Goal: Information Seeking & Learning: Find specific page/section

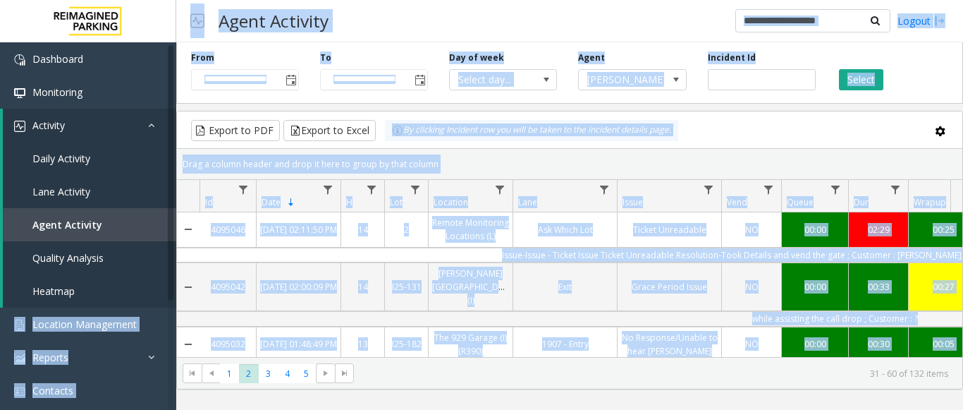
scroll to position [634, 0]
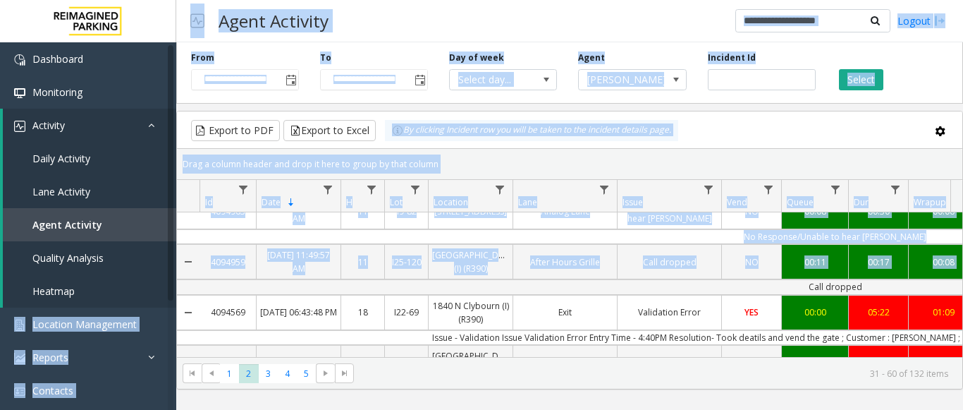
click at [370, 15] on div "Agent Activity Logout" at bounding box center [569, 21] width 787 height 42
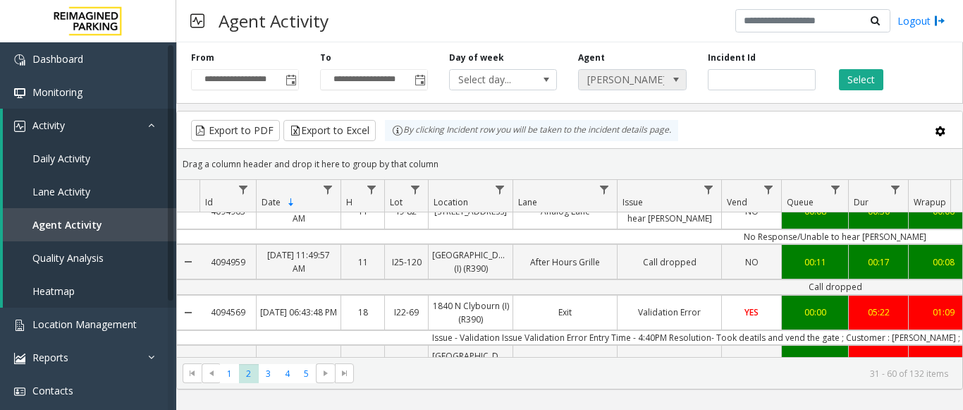
click at [665, 77] on span "Aastha Pandey" at bounding box center [632, 79] width 108 height 21
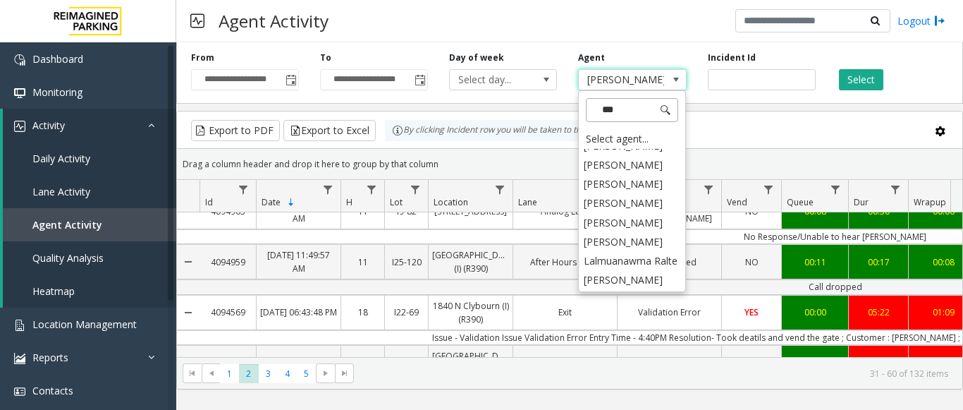
scroll to position [0, 0]
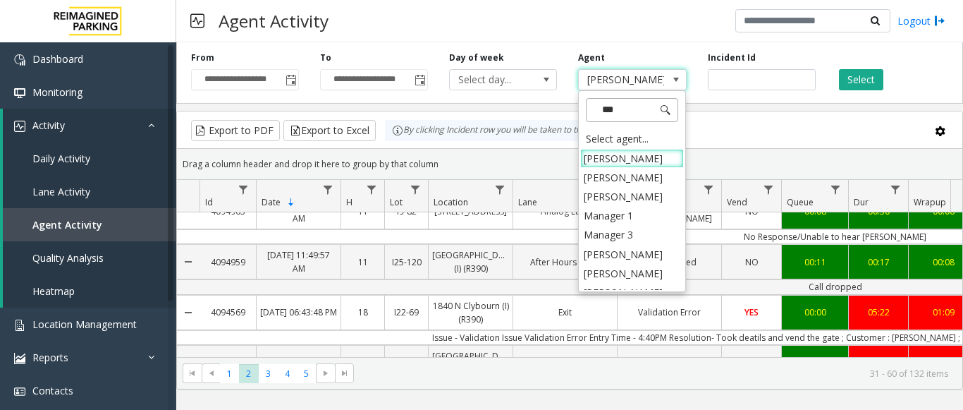
type input "****"
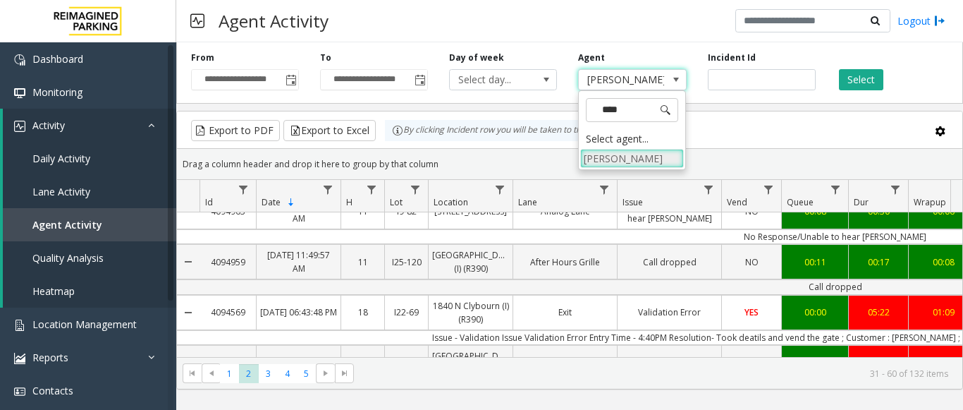
click at [617, 155] on li "Anas Khan" at bounding box center [632, 158] width 104 height 19
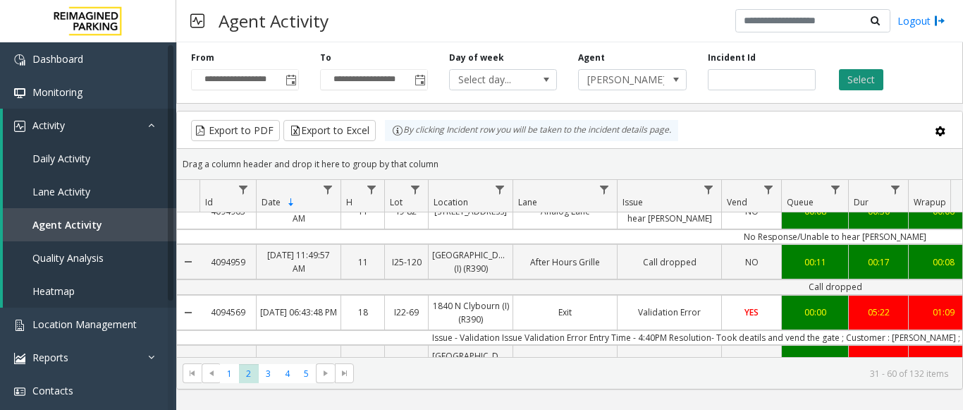
click at [853, 81] on button "Select" at bounding box center [861, 79] width 44 height 21
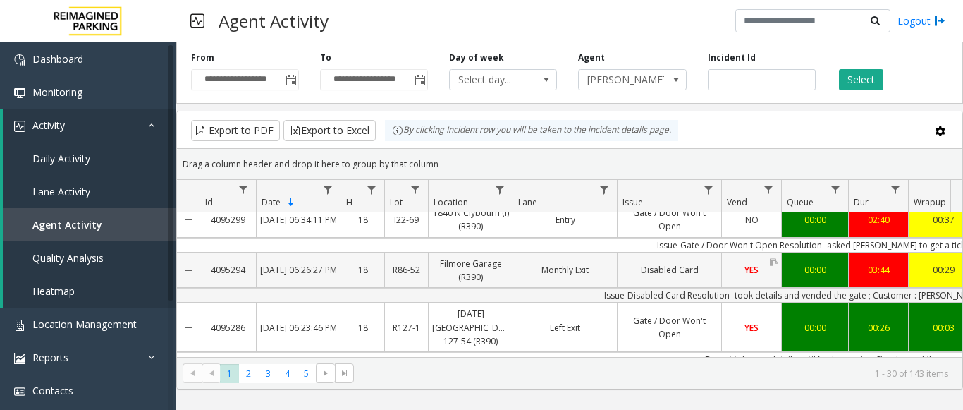
drag, startPoint x: 604, startPoint y: 296, endPoint x: 763, endPoint y: 284, distance: 159.7
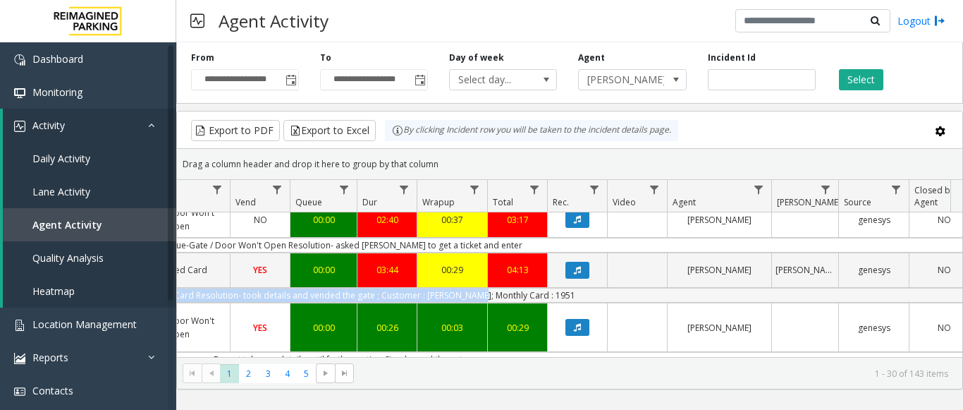
scroll to position [0, 519]
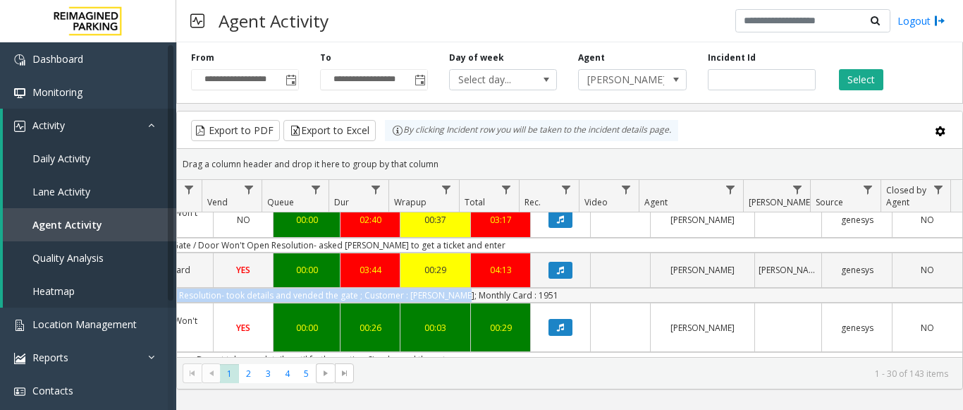
drag, startPoint x: 610, startPoint y: 292, endPoint x: 907, endPoint y: 302, distance: 297.6
click at [909, 302] on td "Issue-Disabled Card Resolution- took details and vended the gate ; Customer : C…" at bounding box center [326, 295] width 1271 height 15
click at [548, 265] on button "Data table" at bounding box center [560, 269] width 24 height 17
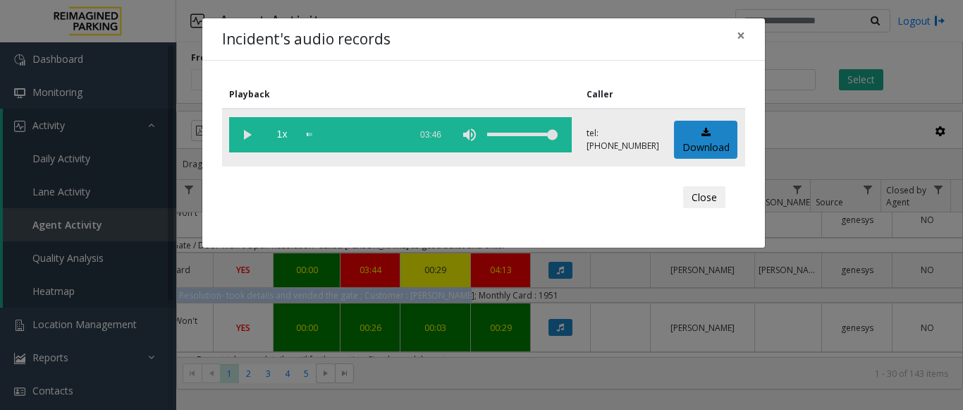
click at [252, 134] on vg-play-pause at bounding box center [246, 134] width 35 height 35
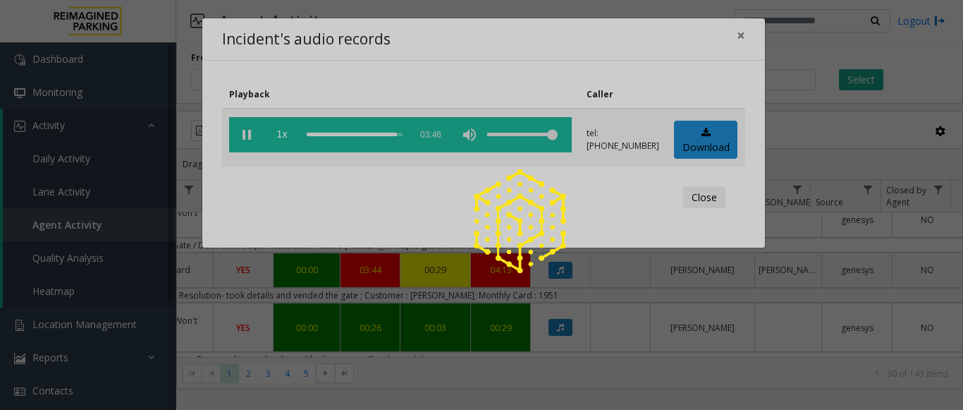
click at [743, 34] on div at bounding box center [481, 205] width 963 height 410
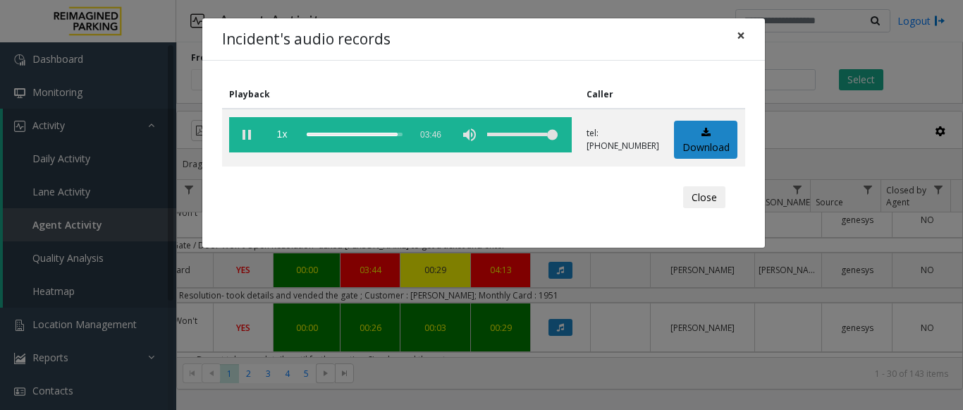
click at [737, 27] on span "×" at bounding box center [741, 35] width 8 height 20
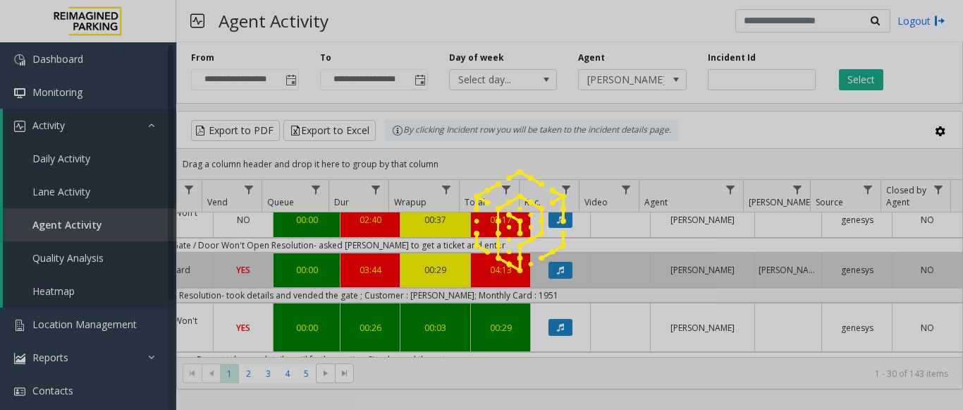
scroll to position [0, 0]
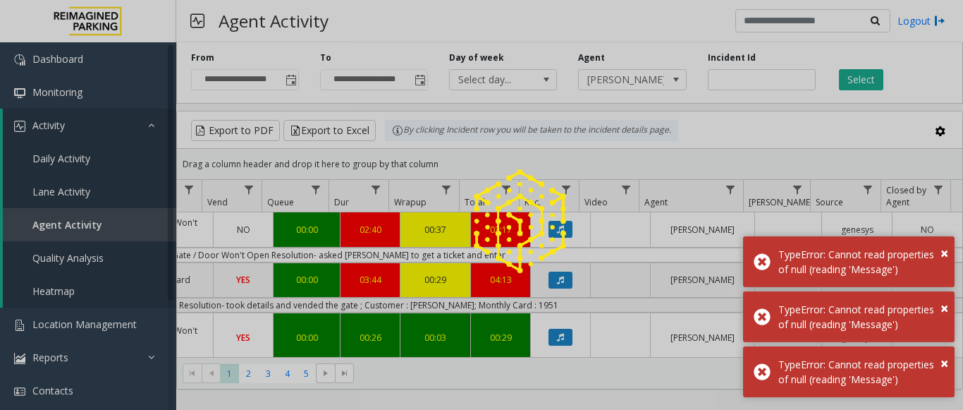
drag, startPoint x: 550, startPoint y: 298, endPoint x: 389, endPoint y: 312, distance: 162.0
click at [383, 318] on div at bounding box center [481, 205] width 963 height 410
drag, startPoint x: 562, startPoint y: 304, endPoint x: 253, endPoint y: 296, distance: 308.8
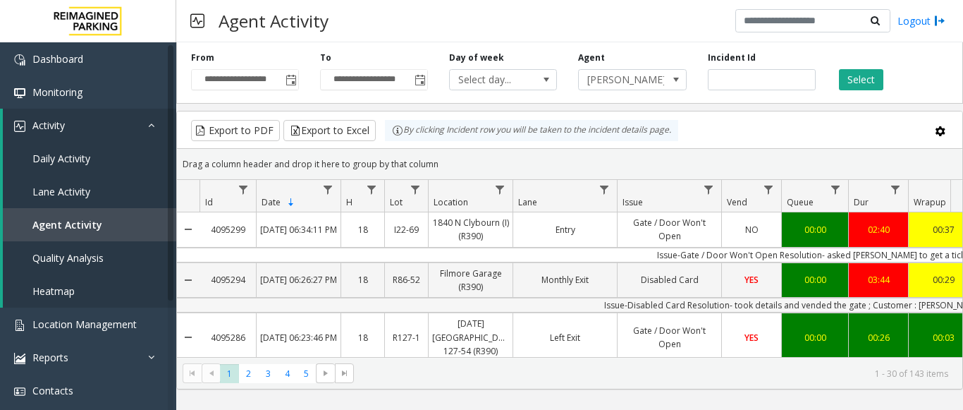
drag, startPoint x: 553, startPoint y: 306, endPoint x: 301, endPoint y: 306, distance: 251.6
click at [301, 306] on td "Issue-Disabled Card Resolution- took details and vended the gate ; Customer : C…" at bounding box center [834, 304] width 1271 height 15
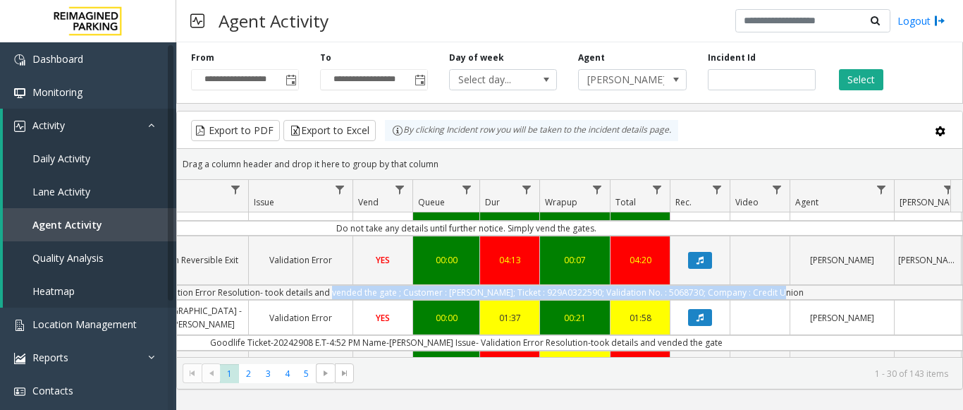
scroll to position [0, 379]
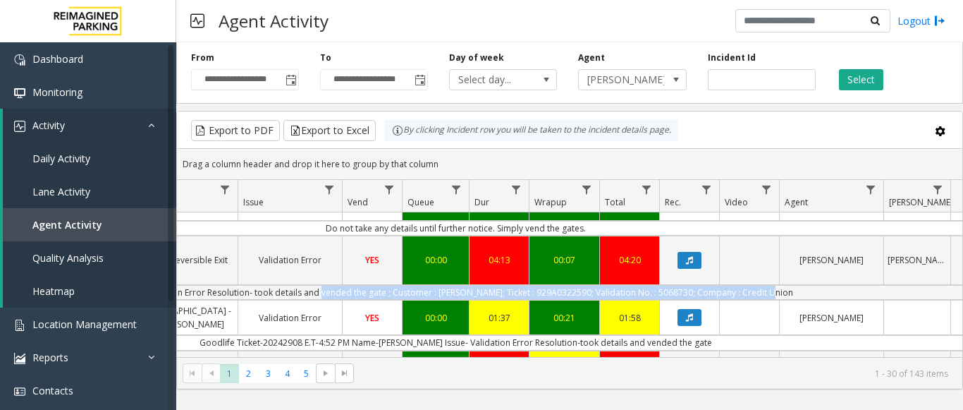
drag, startPoint x: 715, startPoint y: 295, endPoint x: 923, endPoint y: 293, distance: 207.9
click at [923, 293] on td "Issue-Validation Error Resolution- took details and vended the gate ; Customer …" at bounding box center [455, 292] width 1271 height 15
click at [694, 259] on button "Data table" at bounding box center [689, 260] width 24 height 17
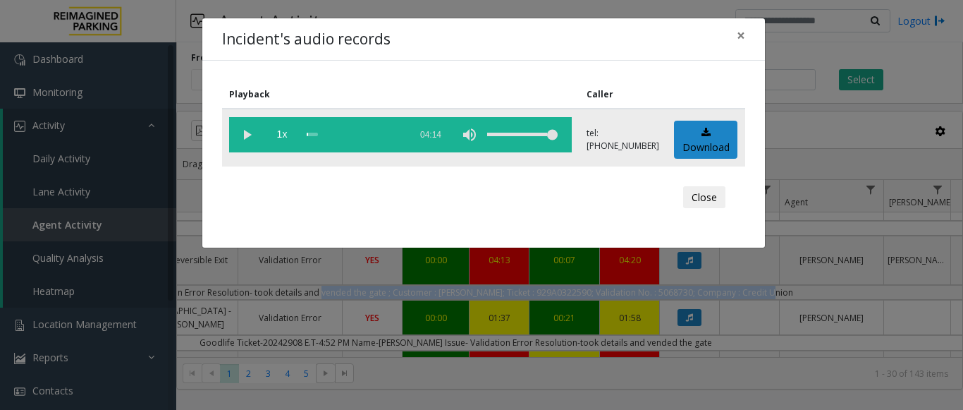
click at [248, 128] on vg-play-pause at bounding box center [246, 134] width 35 height 35
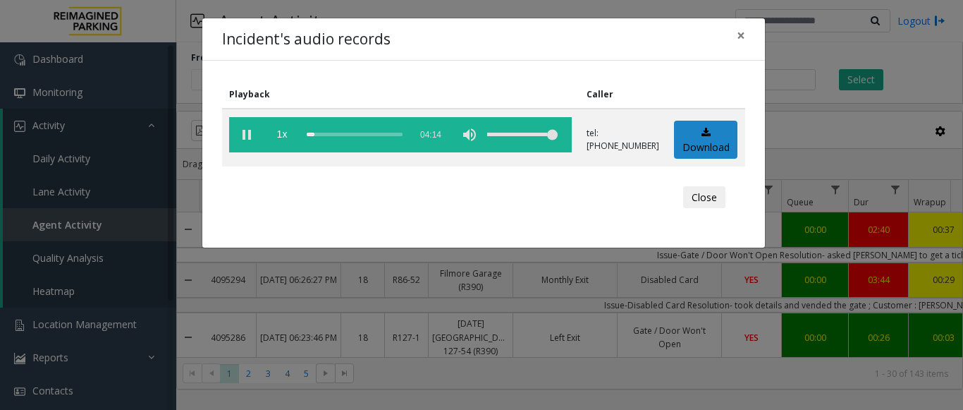
scroll to position [141, 379]
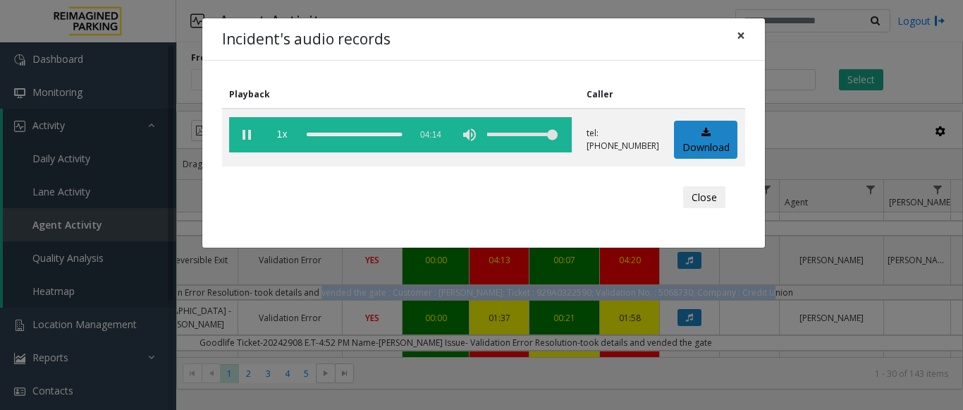
click at [742, 34] on span "×" at bounding box center [741, 35] width 8 height 20
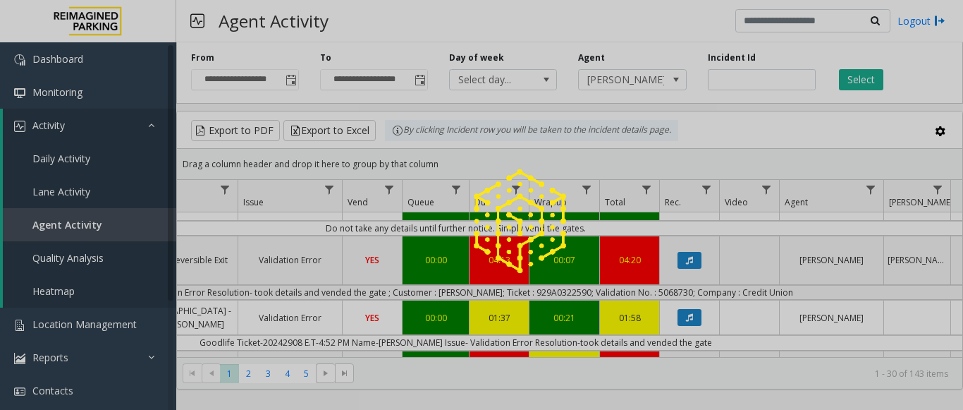
drag, startPoint x: 330, startPoint y: 293, endPoint x: 175, endPoint y: 294, distance: 155.1
click at [175, 294] on div at bounding box center [481, 205] width 963 height 410
drag, startPoint x: 788, startPoint y: 288, endPoint x: 274, endPoint y: 284, distance: 513.8
click at [274, 284] on div at bounding box center [481, 205] width 963 height 410
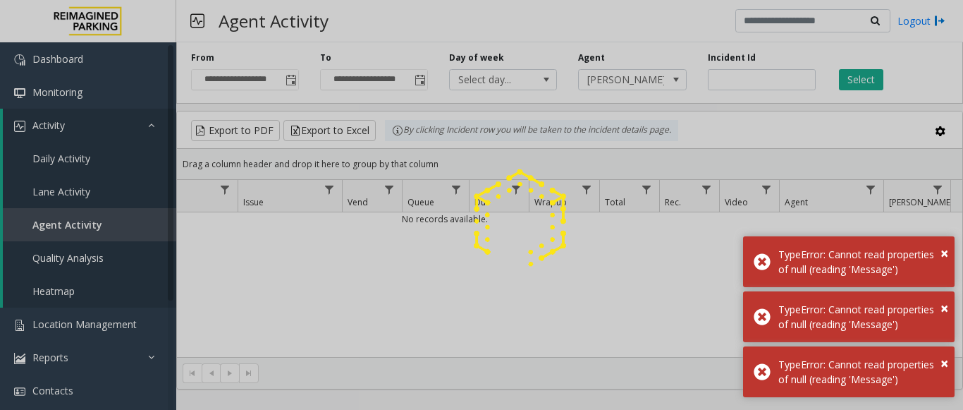
scroll to position [10, 0]
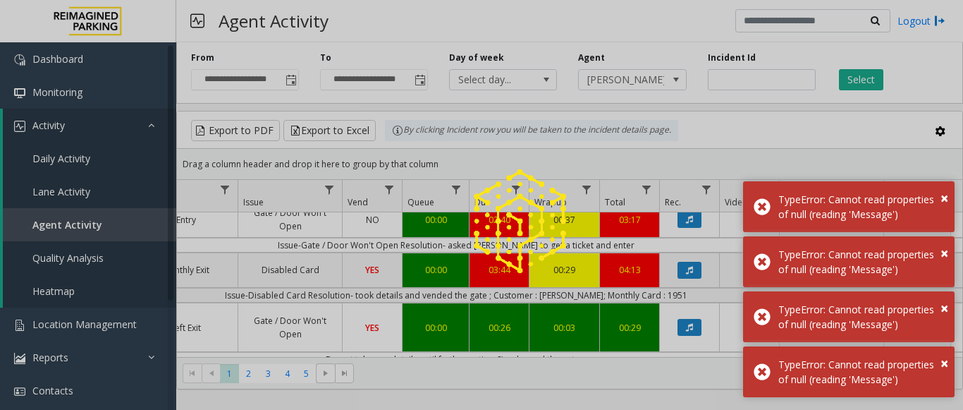
click at [694, 300] on div at bounding box center [481, 205] width 963 height 410
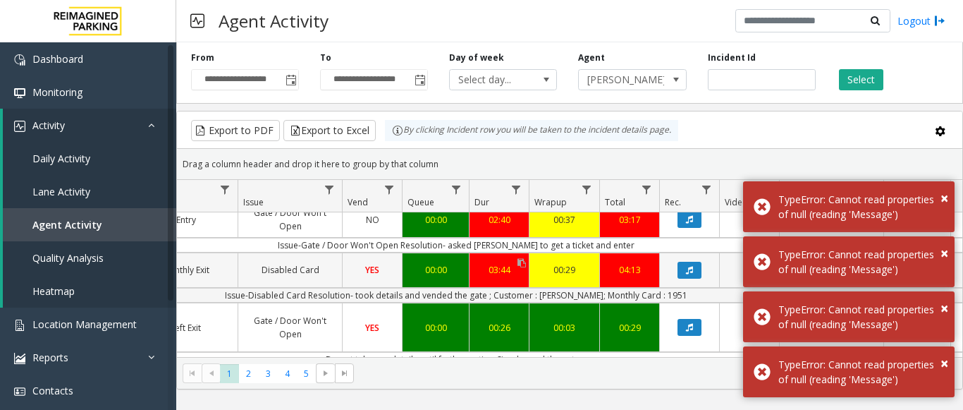
drag, startPoint x: 698, startPoint y: 295, endPoint x: 476, endPoint y: 266, distance: 223.9
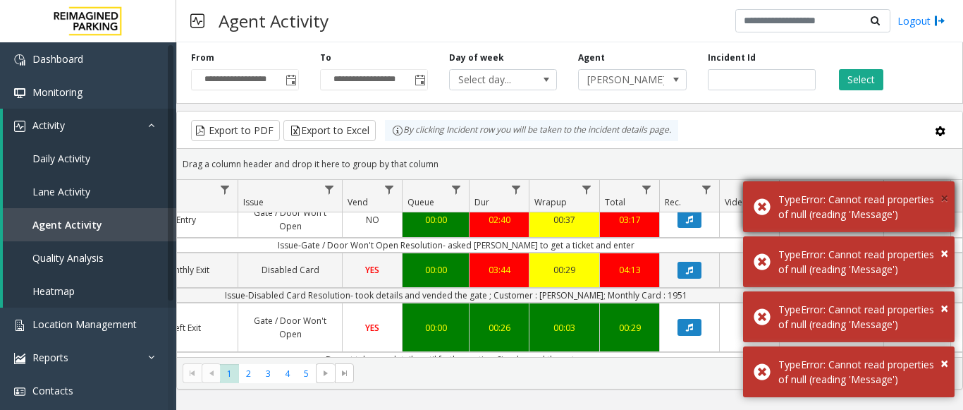
click at [942, 188] on span "×" at bounding box center [944, 197] width 8 height 19
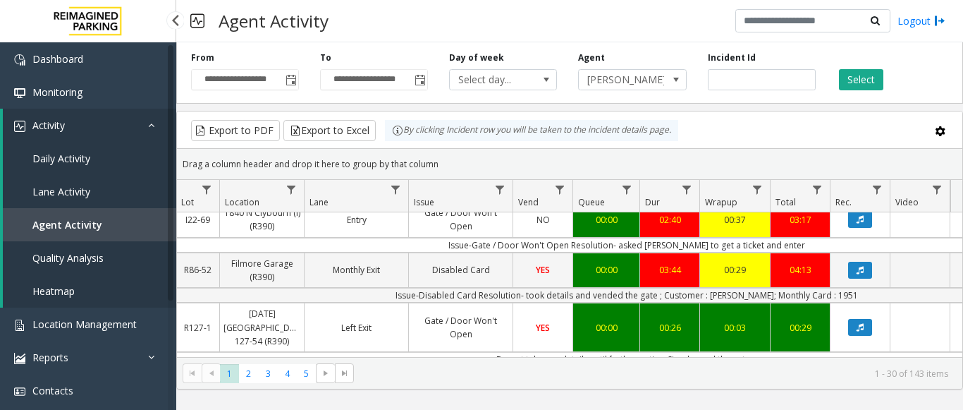
scroll to position [0, 0]
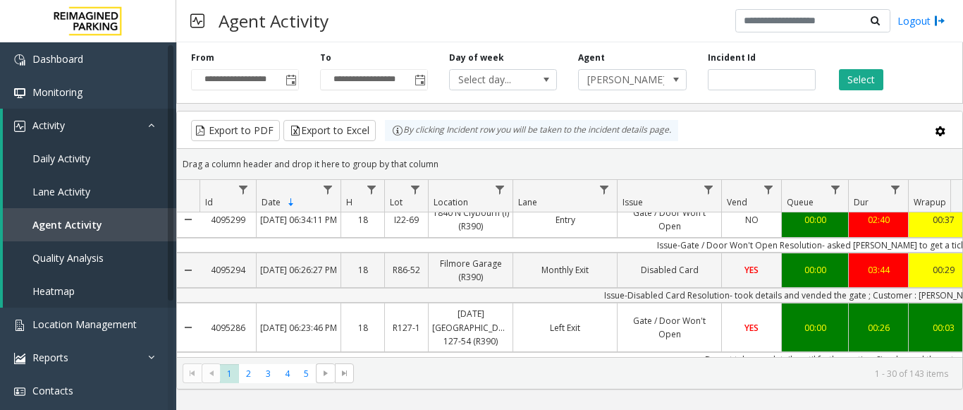
drag, startPoint x: 753, startPoint y: 290, endPoint x: 324, endPoint y: 293, distance: 429.2
click at [324, 293] on td "Issue-Disabled Card Resolution- took details and vended the gate ; Customer : […" at bounding box center [834, 295] width 1271 height 15
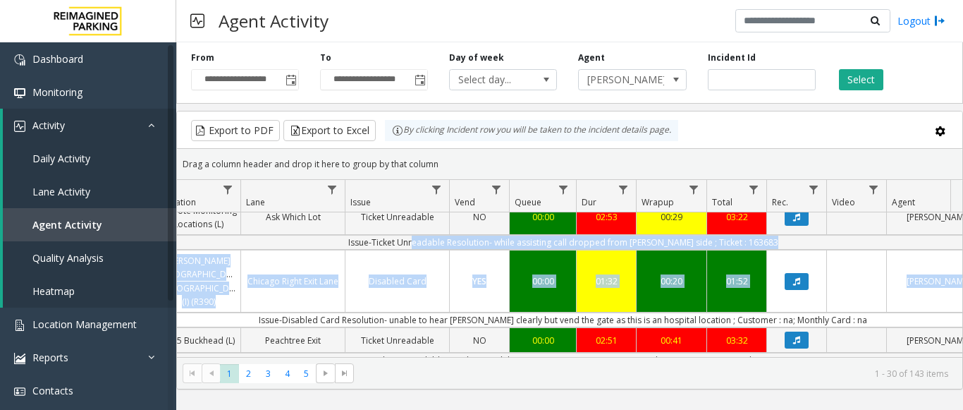
scroll to position [0, 344]
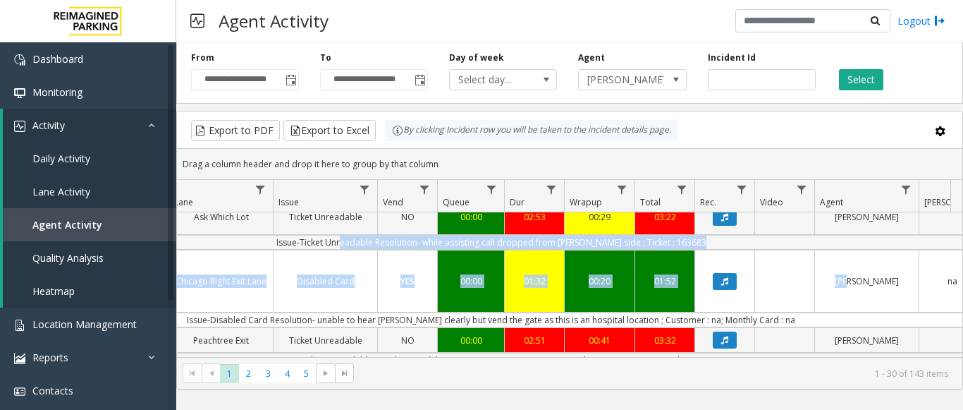
drag, startPoint x: 701, startPoint y: 243, endPoint x: 815, endPoint y: 243, distance: 114.2
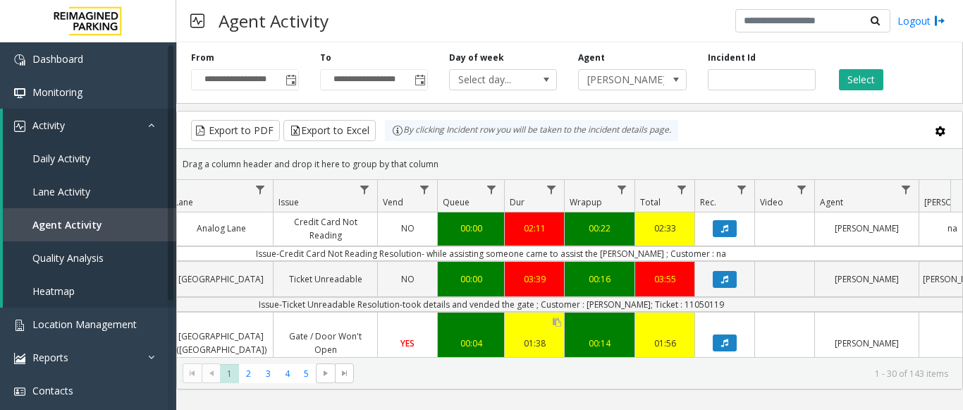
scroll to position [564, 344]
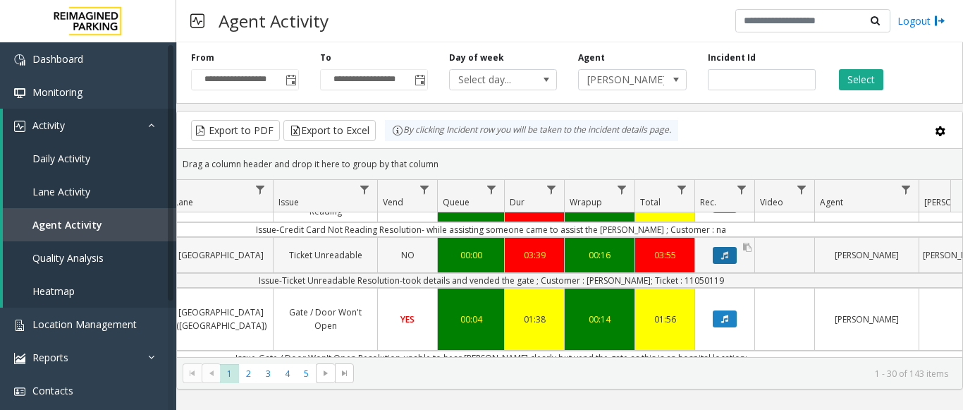
click at [726, 253] on icon "Data table" at bounding box center [724, 255] width 7 height 8
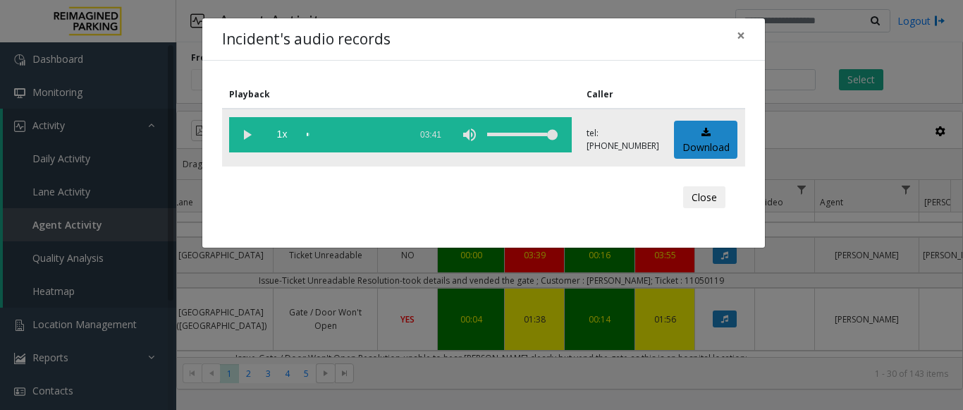
click at [250, 135] on vg-play-pause at bounding box center [246, 134] width 35 height 35
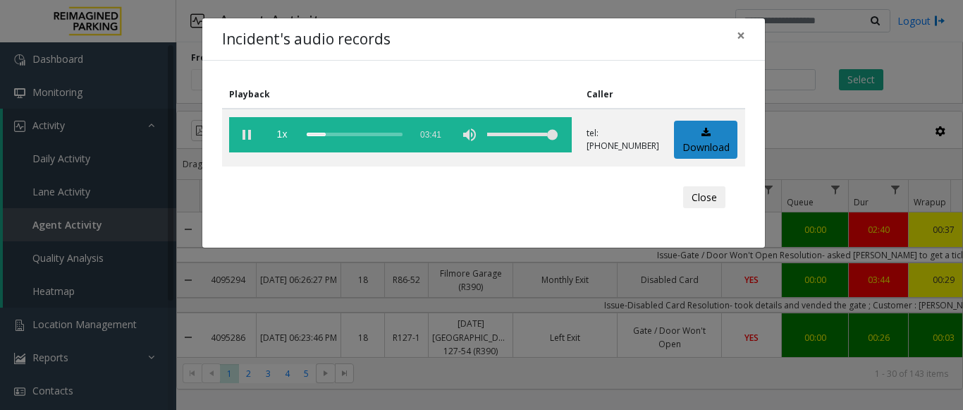
scroll to position [564, 344]
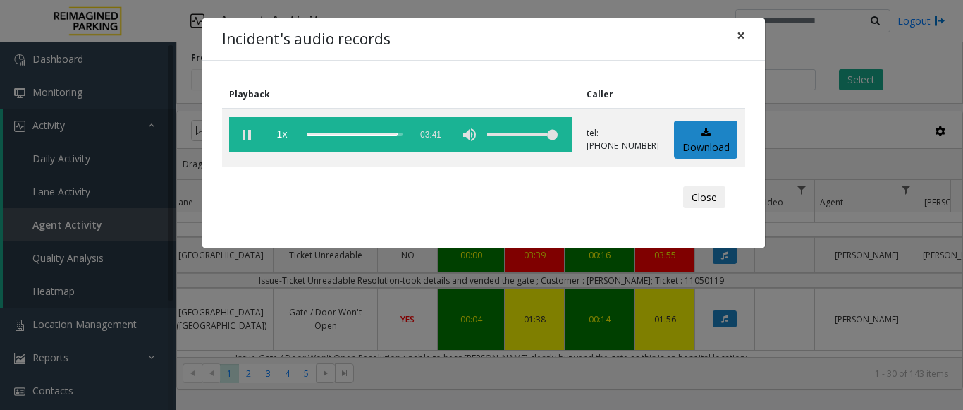
click at [739, 35] on span "×" at bounding box center [741, 35] width 8 height 20
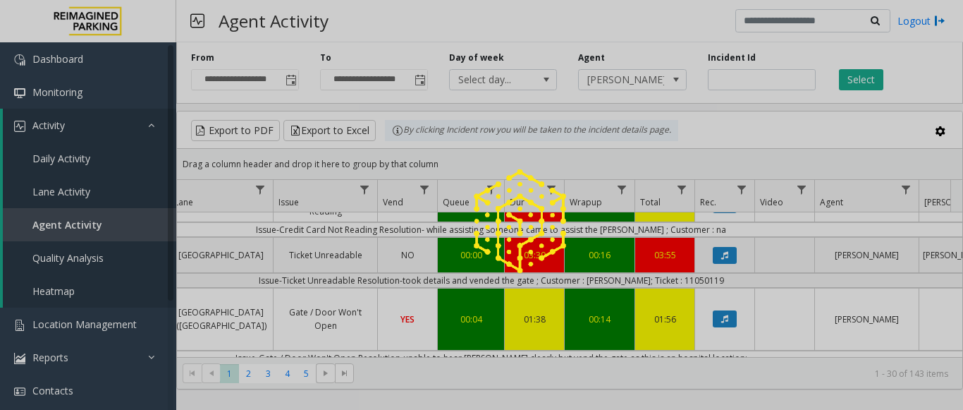
click at [710, 280] on div at bounding box center [481, 205] width 963 height 410
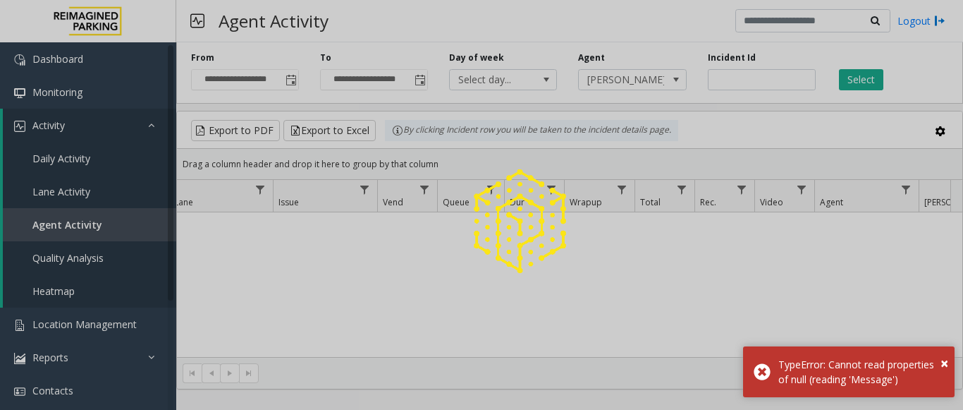
scroll to position [32, 0]
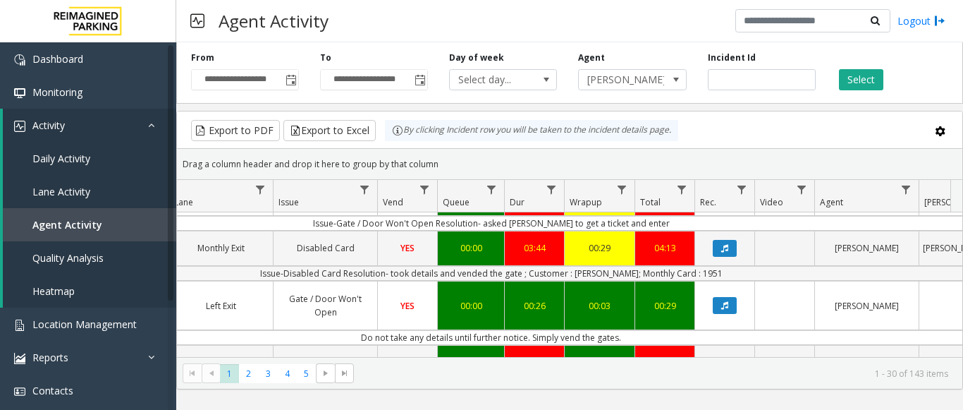
drag, startPoint x: 738, startPoint y: 270, endPoint x: 431, endPoint y: 272, distance: 307.3
click at [431, 272] on td "Issue-Disabled Card Resolution- took details and vended the gate ; Customer : […" at bounding box center [491, 273] width 1271 height 15
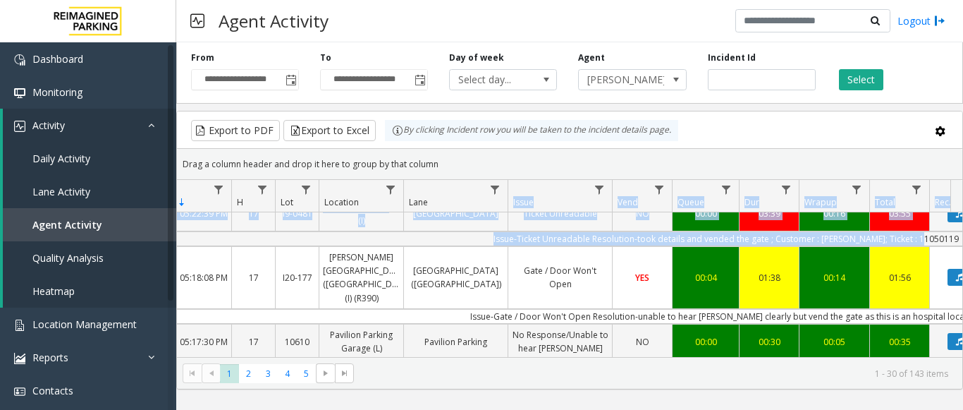
scroll to position [562, 109]
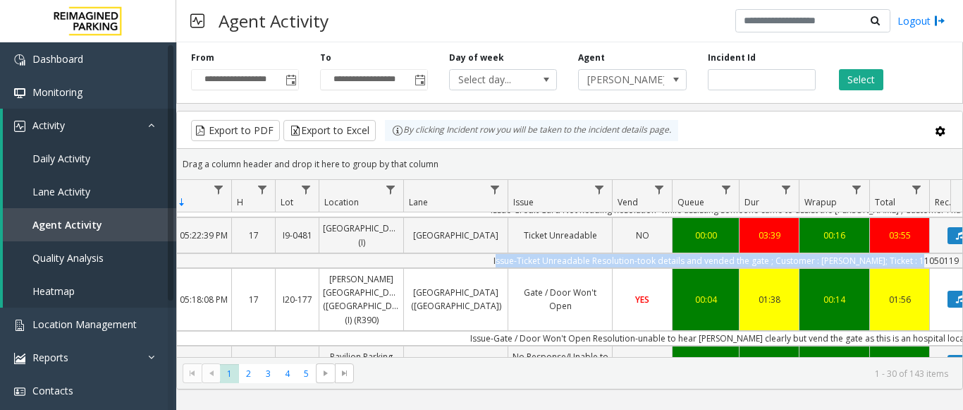
drag, startPoint x: 727, startPoint y: 320, endPoint x: 479, endPoint y: 260, distance: 255.2
click at [479, 260] on td "Issue-Ticket Unreadable Resolution-took details and vended the gate ; Customer …" at bounding box center [725, 260] width 1271 height 15
click at [361, 254] on td "Issue-Ticket Unreadable Resolution-took details and vended the gate ; Customer …" at bounding box center [725, 260] width 1271 height 15
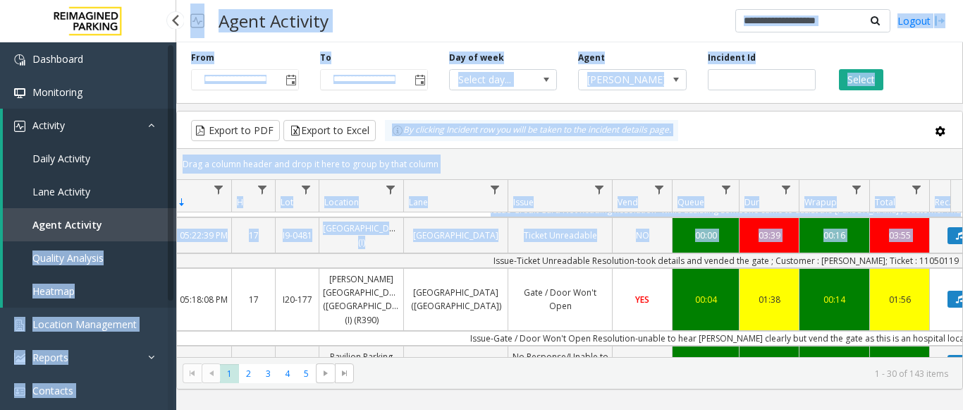
drag, startPoint x: 361, startPoint y: 254, endPoint x: 32, endPoint y: 248, distance: 328.5
click at [32, 248] on app-root "**********" at bounding box center [481, 205] width 963 height 410
click at [498, 243] on link "[GEOGRAPHIC_DATA]" at bounding box center [456, 235] width 104 height 20
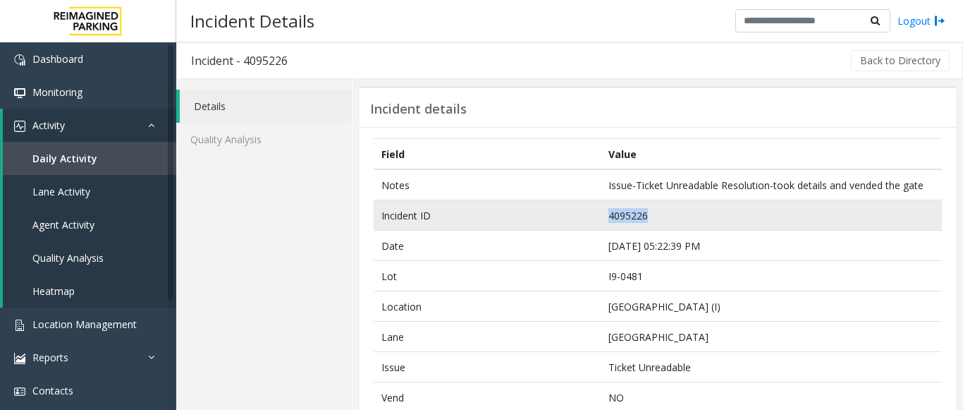
drag, startPoint x: 651, startPoint y: 218, endPoint x: 604, endPoint y: 219, distance: 46.5
click at [604, 219] on td "4095226" at bounding box center [771, 215] width 341 height 30
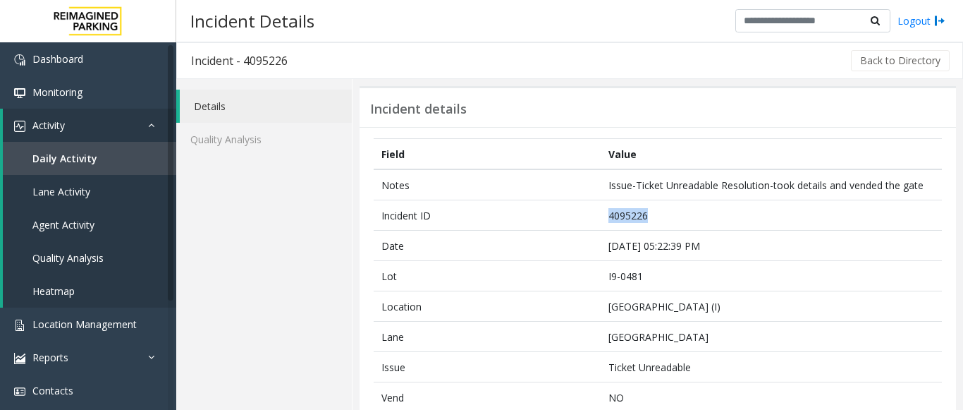
copy td "4095226"
click at [80, 226] on span "Agent Activity" at bounding box center [63, 224] width 62 height 13
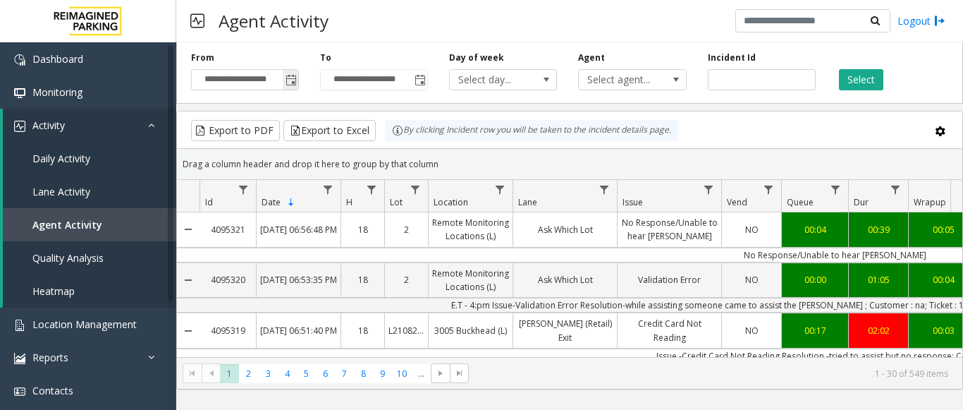
click at [297, 82] on span "Toggle popup" at bounding box center [290, 80] width 11 height 11
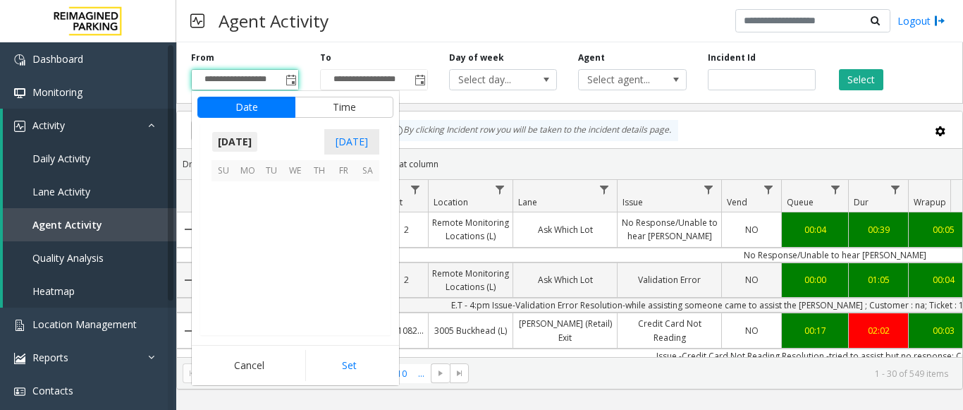
scroll to position [253130, 0]
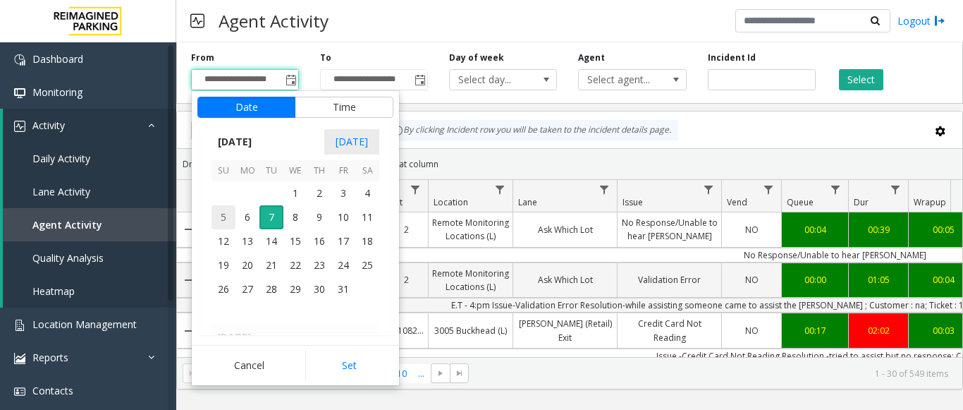
click at [219, 217] on span "5" at bounding box center [223, 217] width 24 height 24
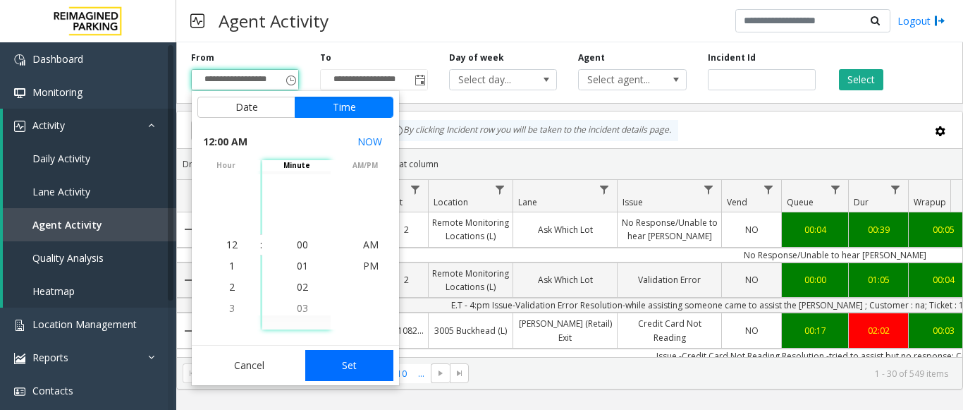
click at [342, 352] on button "Set" at bounding box center [349, 365] width 89 height 31
type input "**********"
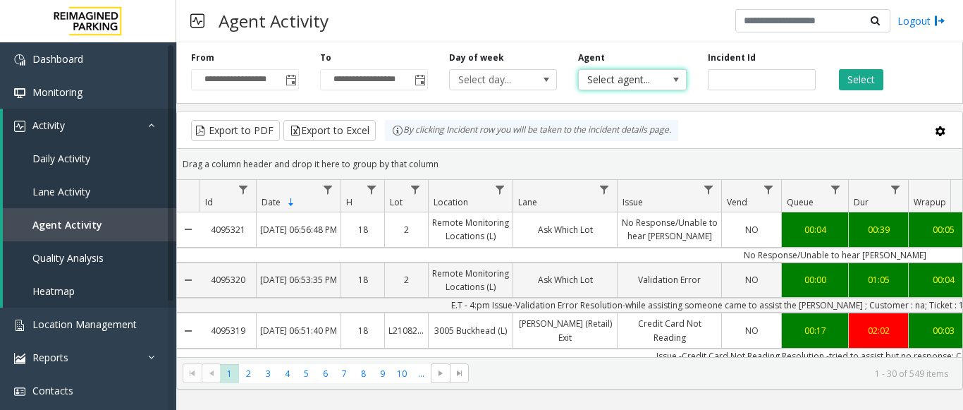
click at [605, 88] on span "Select agent..." at bounding box center [621, 80] width 85 height 20
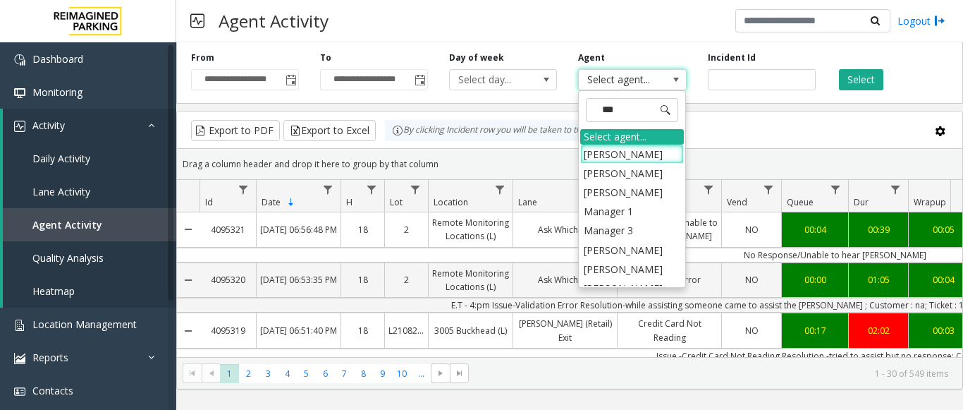
type input "****"
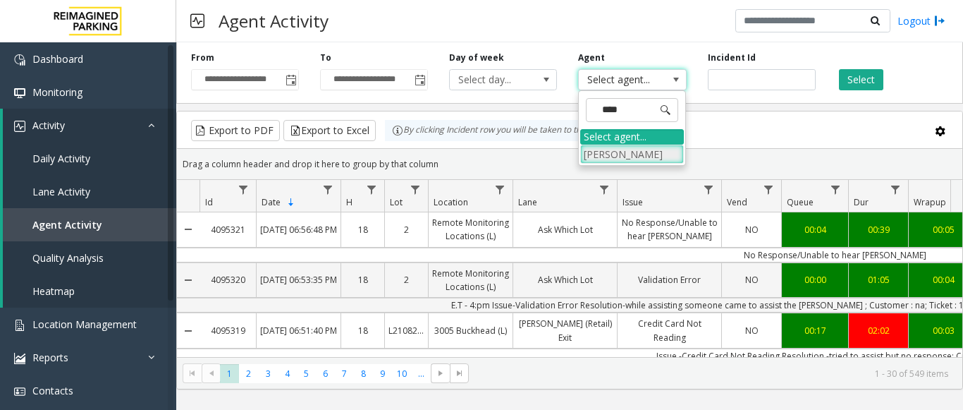
click at [632, 155] on li "[PERSON_NAME]" at bounding box center [632, 153] width 104 height 19
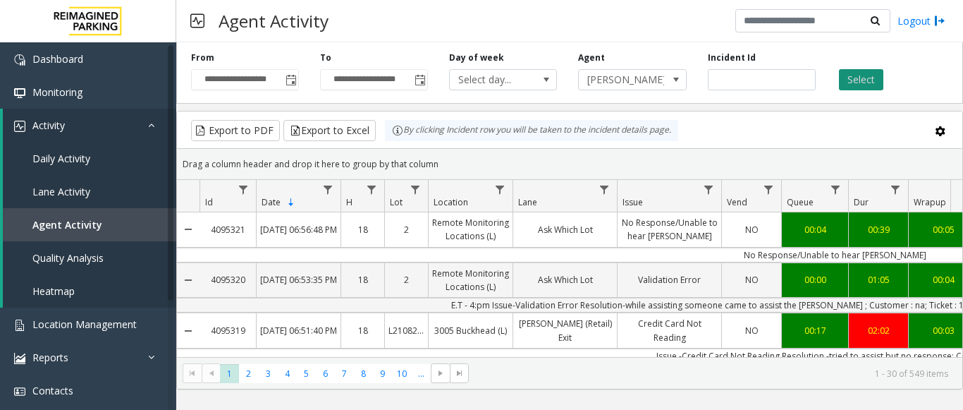
click at [857, 82] on button "Select" at bounding box center [861, 79] width 44 height 21
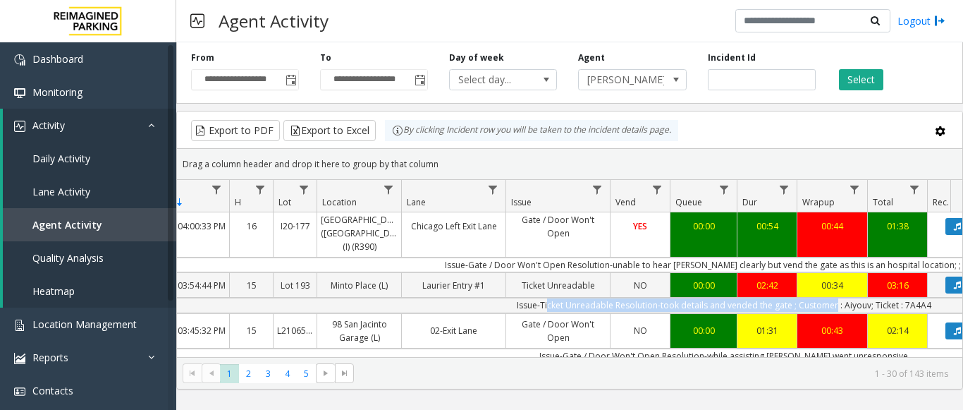
scroll to position [0, 424]
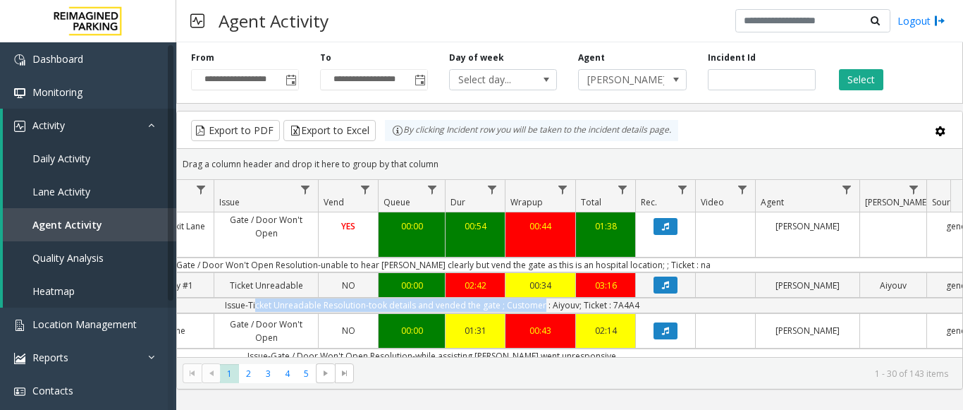
drag, startPoint x: 658, startPoint y: 284, endPoint x: 957, endPoint y: 285, distance: 299.6
click at [961, 286] on div "4095299 Oct 7, 2025 06:34:11 PM 18 I22-69 1840 N Clybourn (I) (R390) Entry Gate…" at bounding box center [569, 300] width 785 height 176
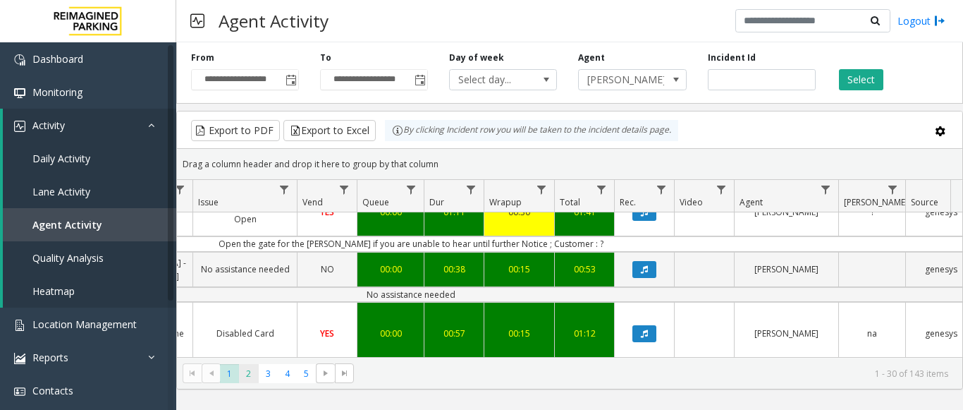
scroll to position [1429, 424]
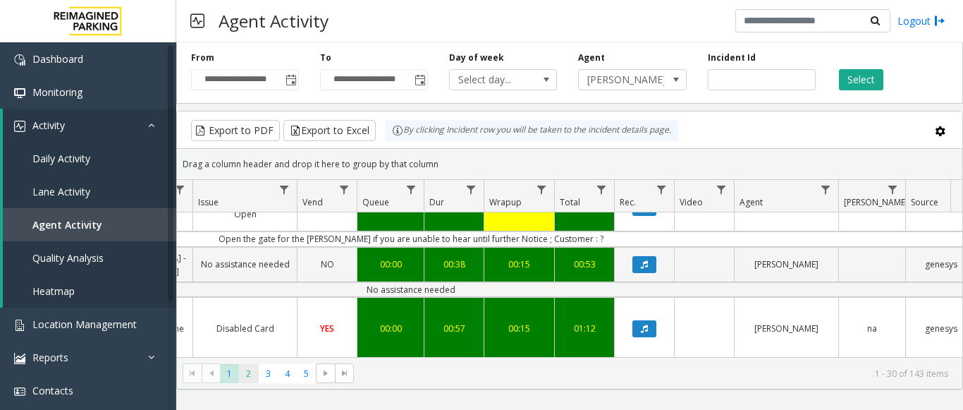
click at [252, 369] on span "2" at bounding box center [248, 373] width 19 height 19
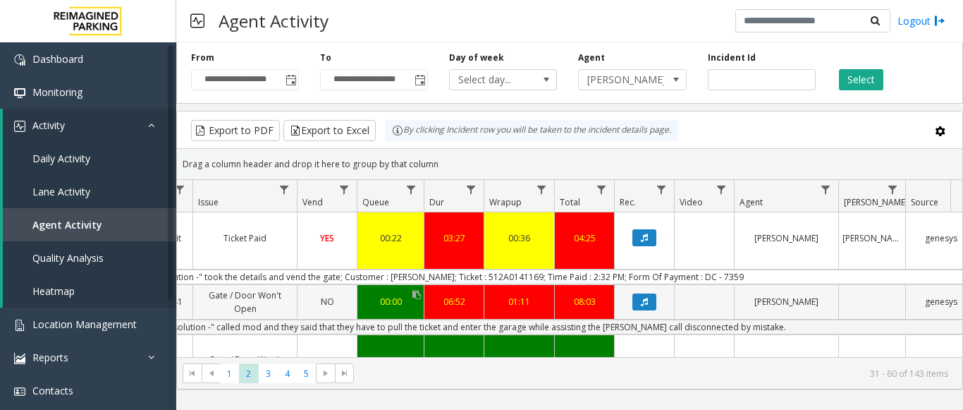
scroll to position [211, 424]
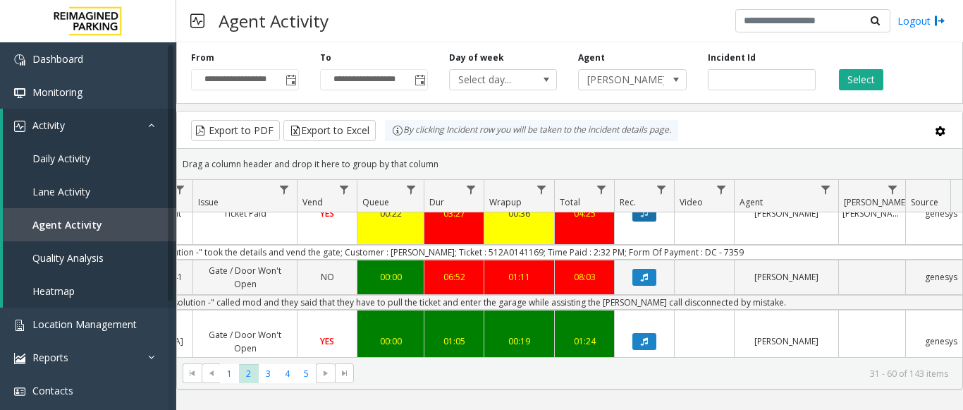
click at [643, 217] on icon "Data table" at bounding box center [644, 213] width 7 height 8
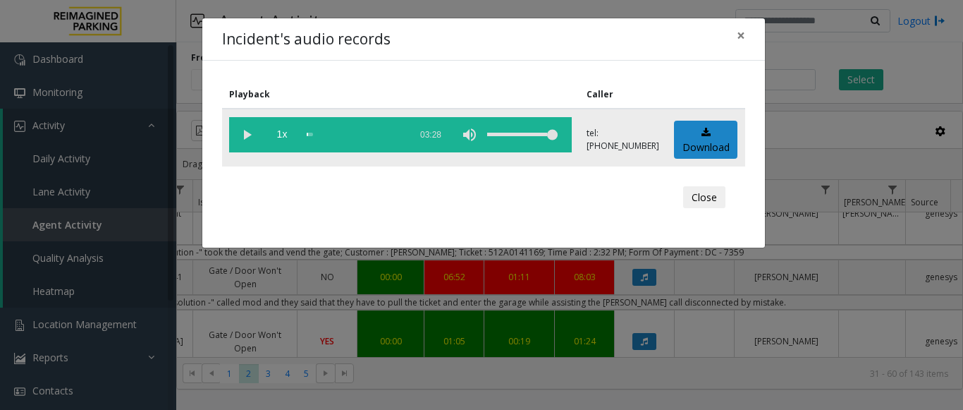
click at [236, 133] on vg-play-pause at bounding box center [246, 134] width 35 height 35
click at [283, 132] on span "1x" at bounding box center [281, 134] width 35 height 35
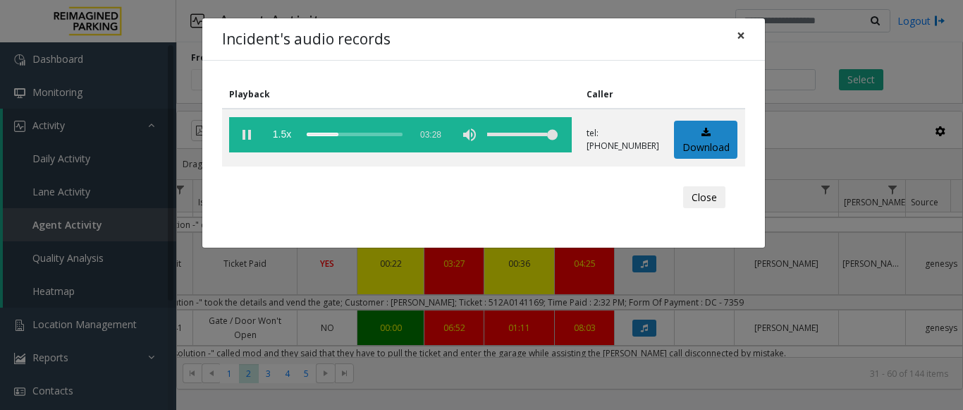
click at [741, 35] on span "×" at bounding box center [741, 35] width 8 height 20
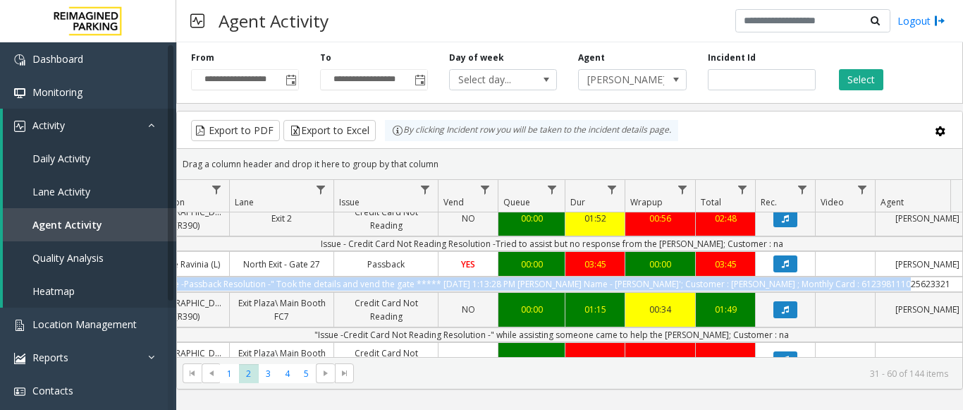
scroll to position [0, 235]
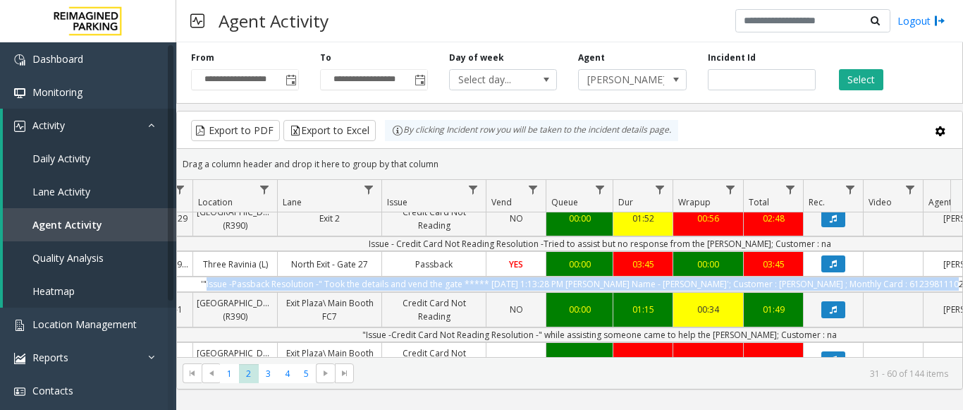
drag, startPoint x: 826, startPoint y: 306, endPoint x: 235, endPoint y: 299, distance: 591.4
click at [235, 291] on td "'"Issue -Passback Resolution -" Took the details and vend the gate ***** 10/7/2…" at bounding box center [599, 283] width 1271 height 15
click at [830, 268] on icon "Data table" at bounding box center [833, 263] width 7 height 8
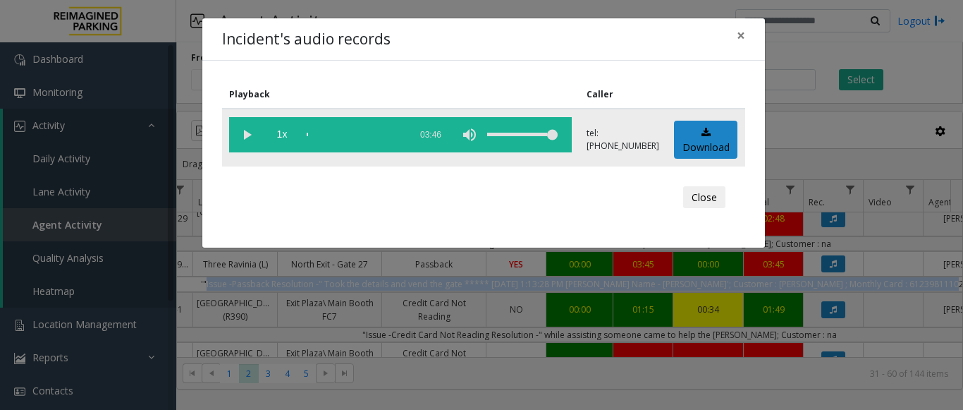
click at [254, 131] on vg-play-pause at bounding box center [246, 134] width 35 height 35
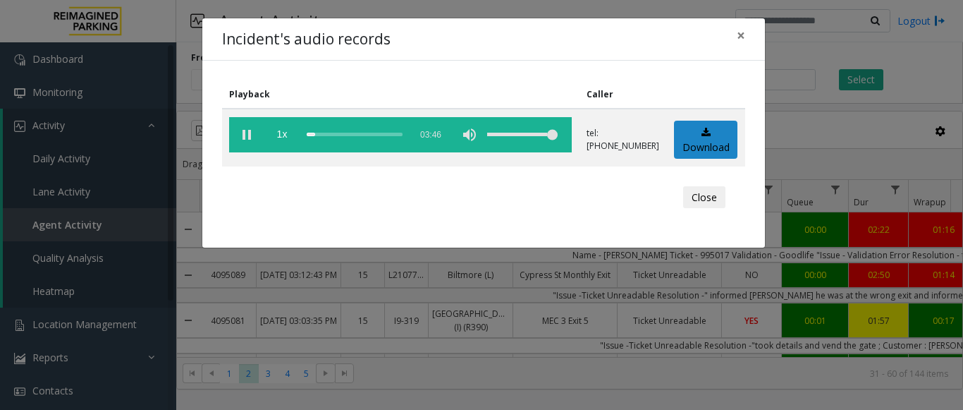
scroll to position [489, 235]
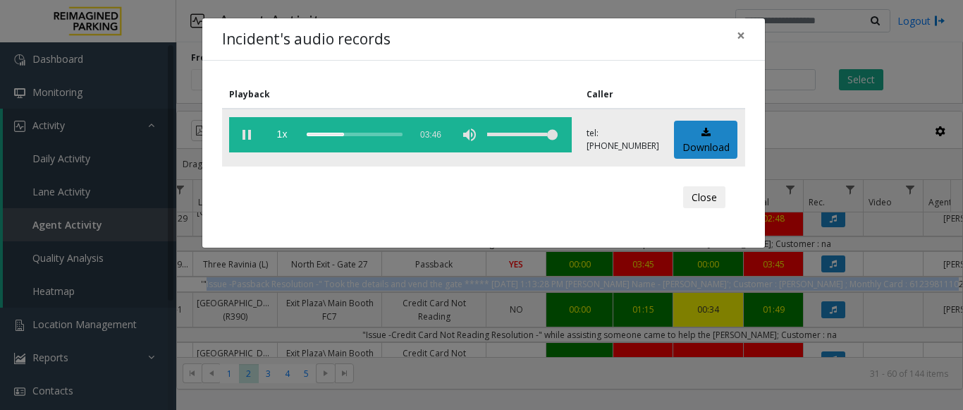
click at [242, 130] on vg-play-pause at bounding box center [246, 134] width 35 height 35
click at [242, 135] on vg-play-pause at bounding box center [246, 134] width 35 height 35
click at [737, 34] on span "×" at bounding box center [741, 35] width 8 height 20
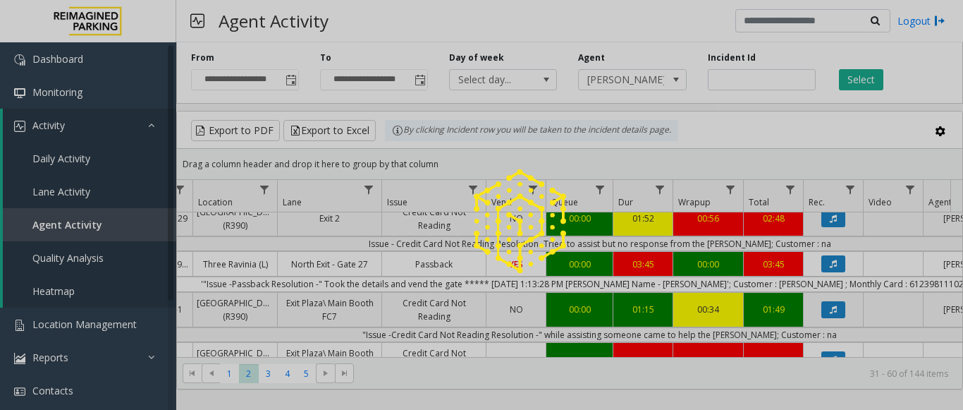
scroll to position [480, 235]
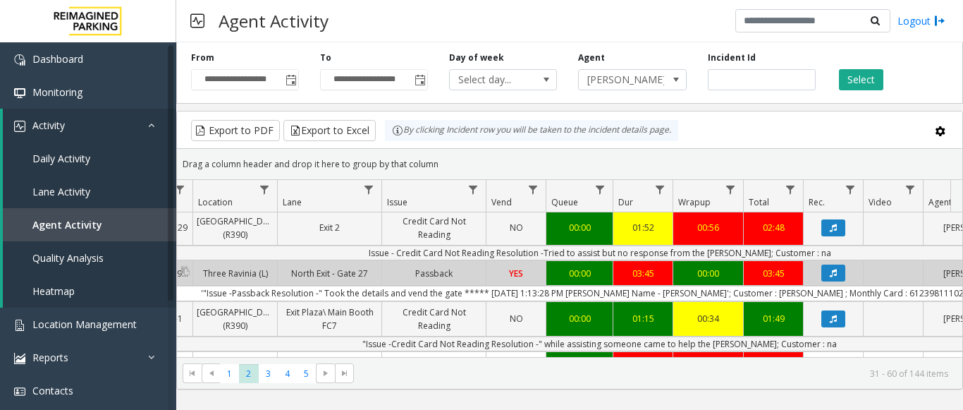
drag, startPoint x: 469, startPoint y: 285, endPoint x: 180, endPoint y: 277, distance: 289.8
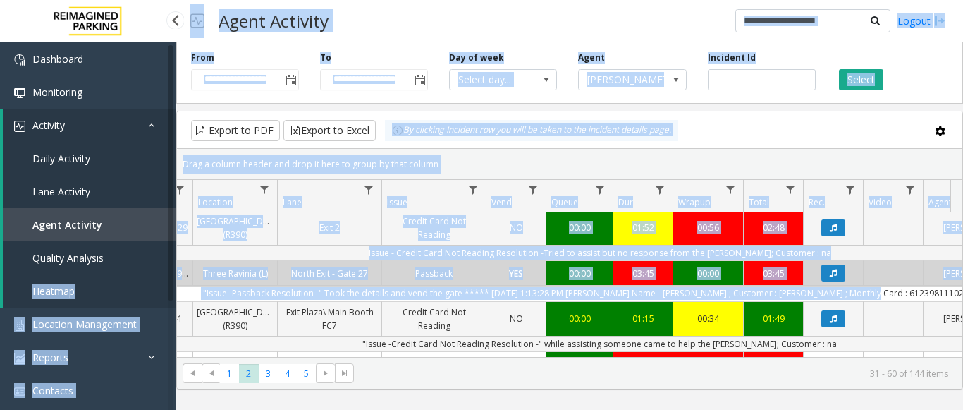
scroll to position [0, 0]
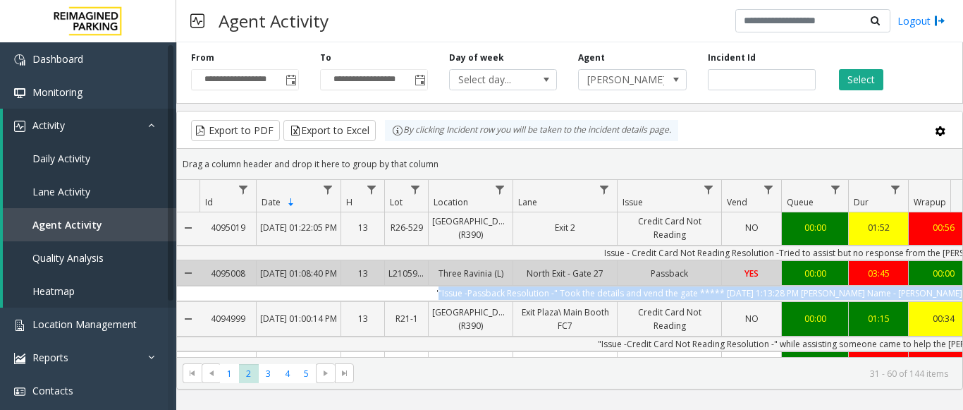
drag, startPoint x: 878, startPoint y: 312, endPoint x: 223, endPoint y: 311, distance: 654.8
click at [223, 300] on td "'"Issue -Passback Resolution -" Took the details and vend the gate ***** 10/7/2…" at bounding box center [834, 292] width 1271 height 15
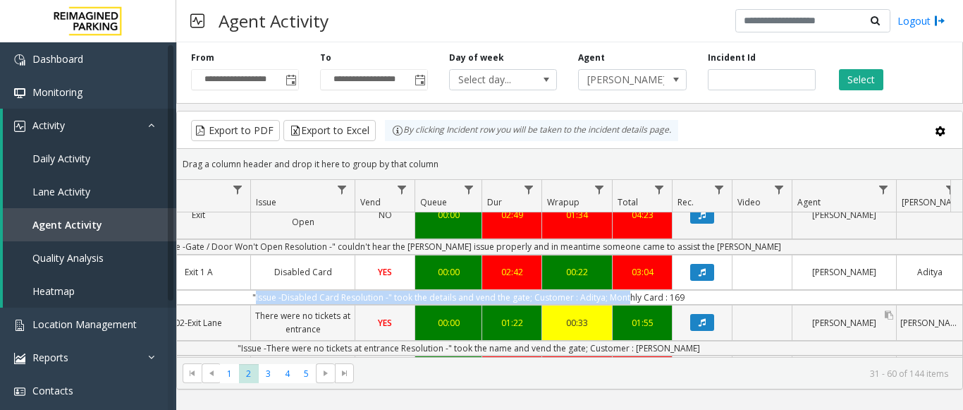
scroll to position [0, 510]
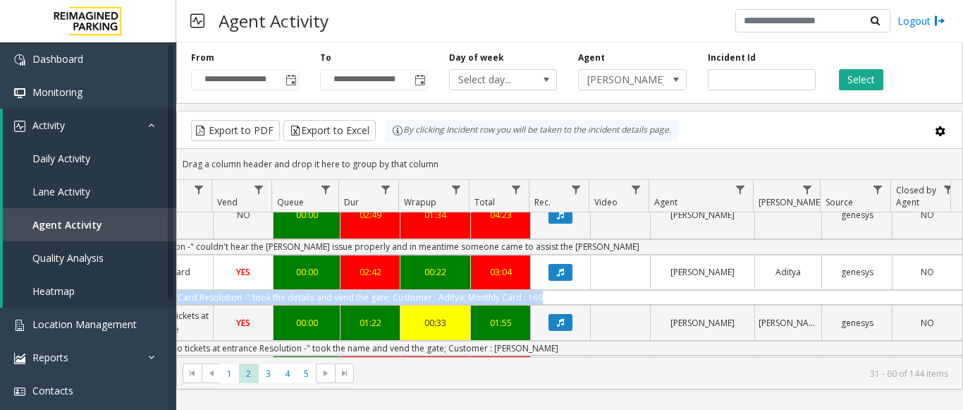
drag, startPoint x: 623, startPoint y: 312, endPoint x: 534, endPoint y: 316, distance: 88.9
click at [534, 304] on td ""Issue -Disabled Card Resolution -" took the details and vend the gate; Custome…" at bounding box center [326, 297] width 1271 height 15
click at [560, 276] on icon "Data table" at bounding box center [560, 272] width 7 height 8
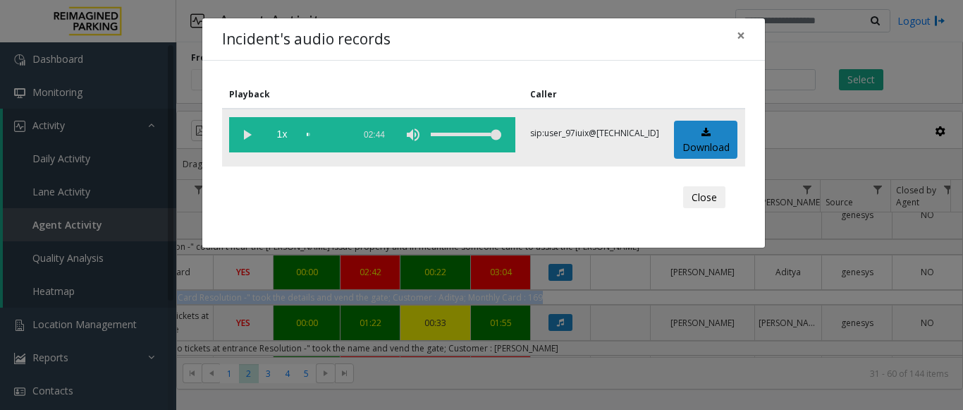
click at [245, 133] on vg-play-pause at bounding box center [246, 134] width 35 height 35
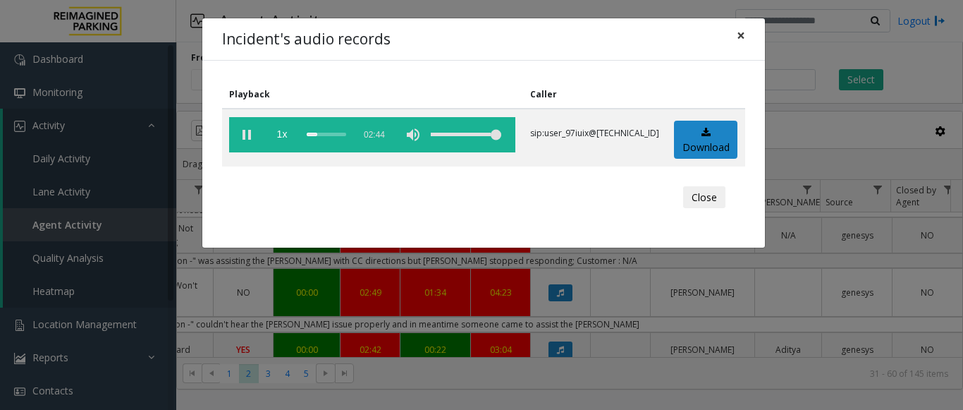
click at [738, 35] on span "×" at bounding box center [741, 35] width 8 height 20
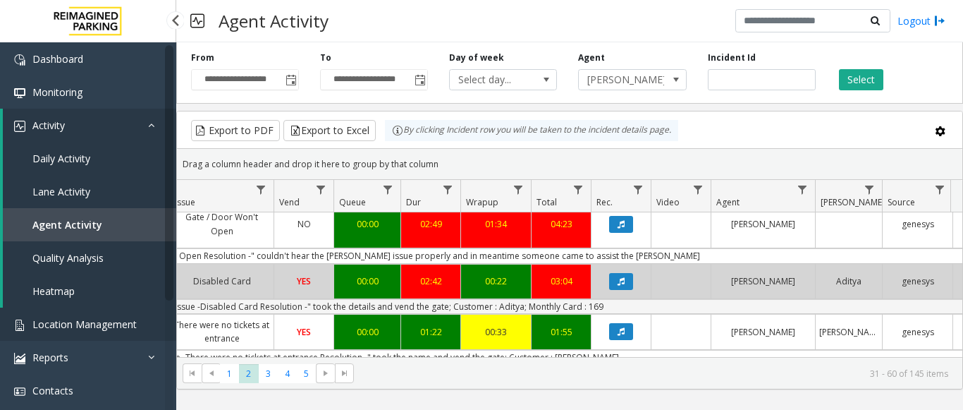
scroll to position [0, 87]
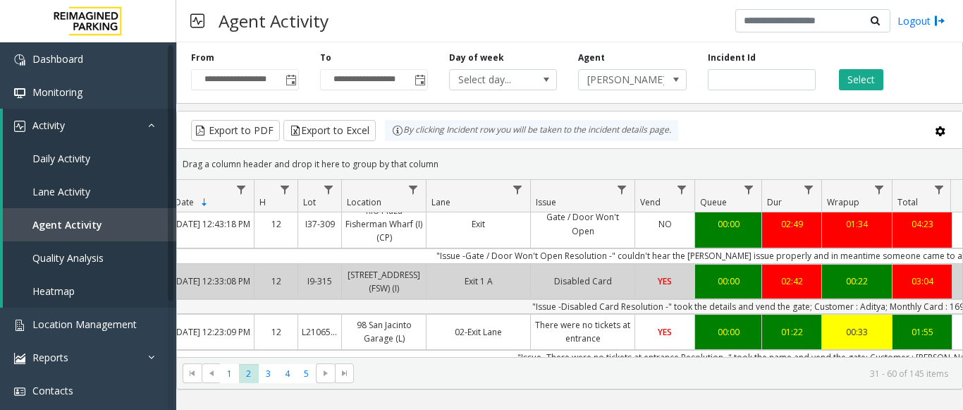
drag, startPoint x: 537, startPoint y: 307, endPoint x: 500, endPoint y: 309, distance: 37.4
click at [487, 314] on td ""Issue -Disabled Card Resolution -" took the details and vend the gate; Custome…" at bounding box center [748, 306] width 1271 height 15
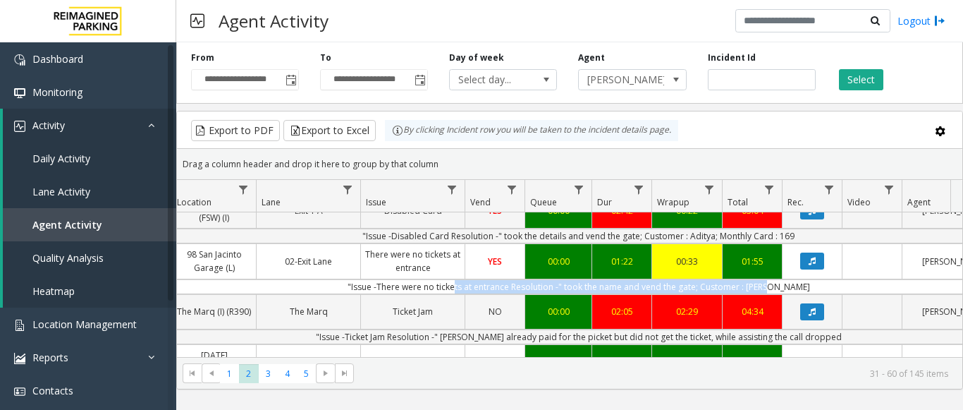
scroll to position [0, 375]
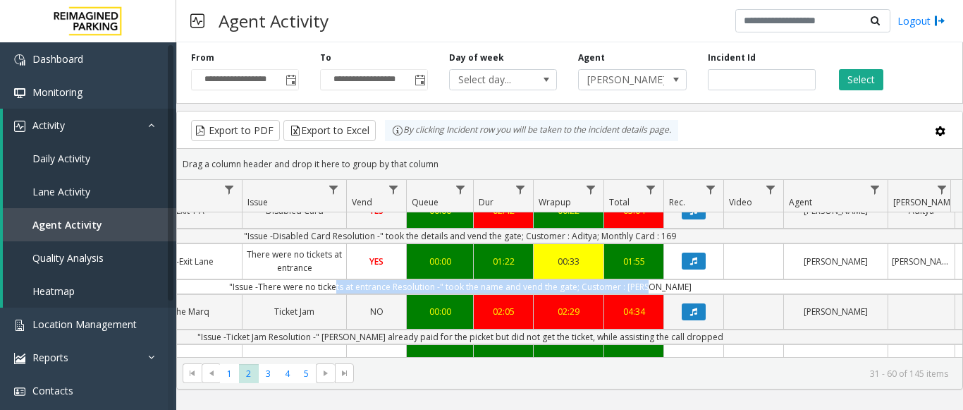
drag, startPoint x: 642, startPoint y: 289, endPoint x: 951, endPoint y: 283, distance: 308.8
click at [953, 283] on div "4095099 [DATE] 03:25:54 PM 15 I20-[GEOGRAPHIC_DATA][PERSON_NAME] ([GEOGRAPHIC_D…" at bounding box center [569, 290] width 785 height 176
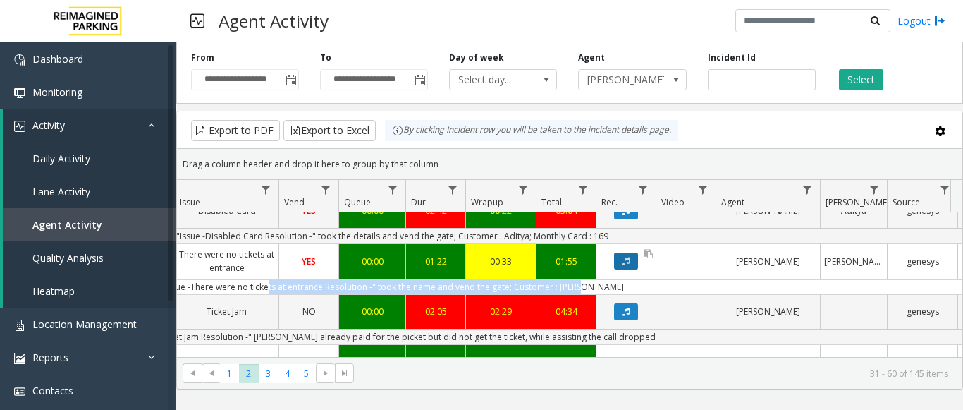
click at [624, 264] on icon "Data table" at bounding box center [625, 261] width 7 height 8
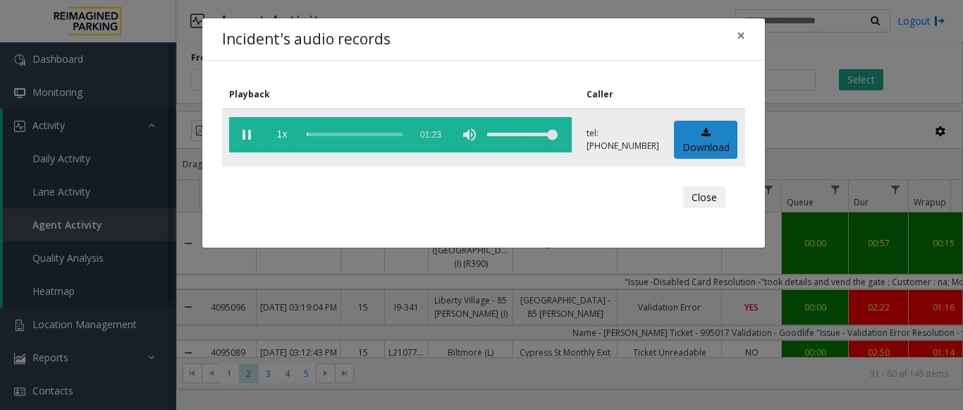
scroll to position [830, 443]
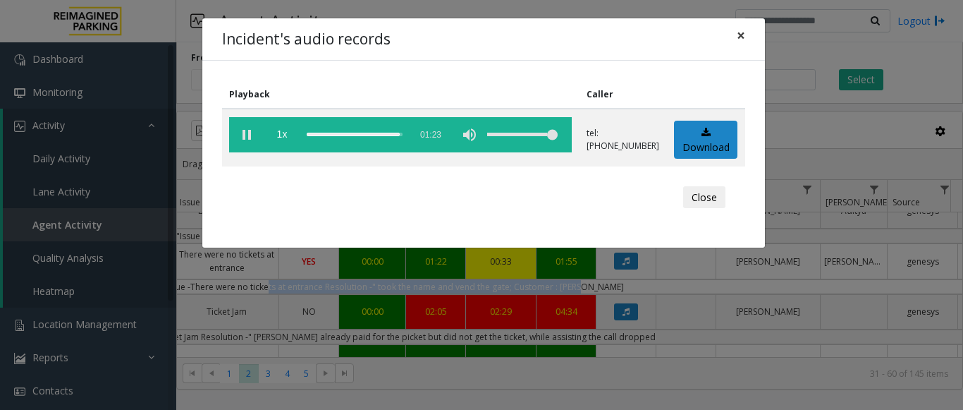
click at [741, 36] on span "×" at bounding box center [741, 35] width 8 height 20
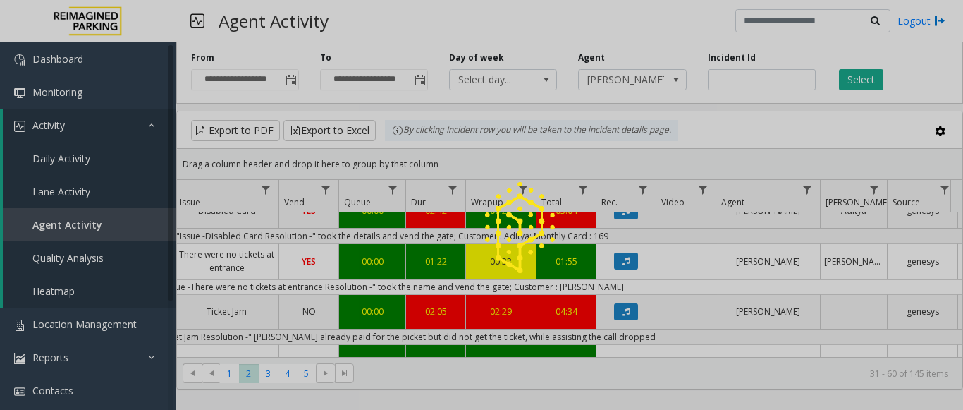
click at [615, 285] on div at bounding box center [481, 205] width 963 height 410
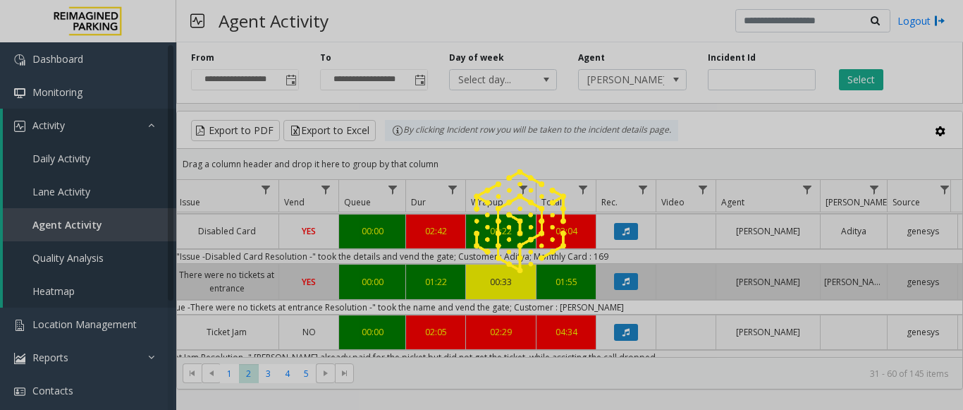
drag, startPoint x: 618, startPoint y: 287, endPoint x: 490, endPoint y: 311, distance: 130.5
click at [488, 311] on div at bounding box center [481, 205] width 963 height 410
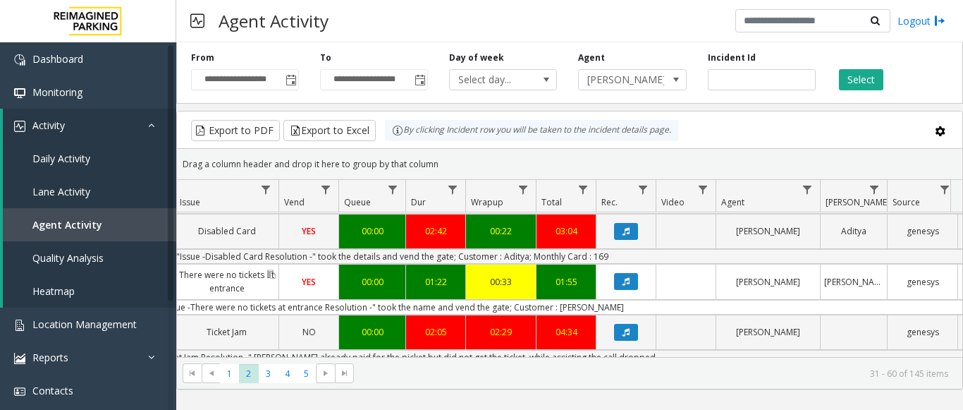
drag, startPoint x: 617, startPoint y: 256, endPoint x: 220, endPoint y: 268, distance: 397.0
click at [220, 268] on tbody "4095099 [DATE] 03:25:54 PM 15 I20-[GEOGRAPHIC_DATA][PERSON_NAME] ([GEOGRAPHIC_D…" at bounding box center [380, 209] width 1293 height 1634
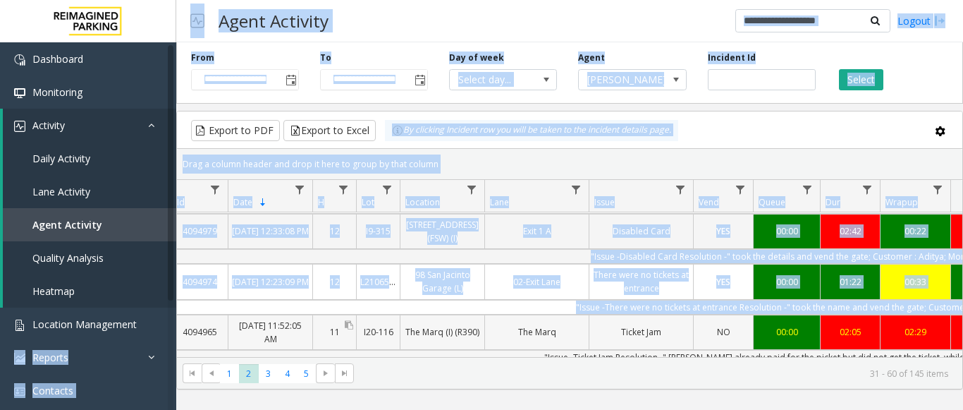
scroll to position [0, 0]
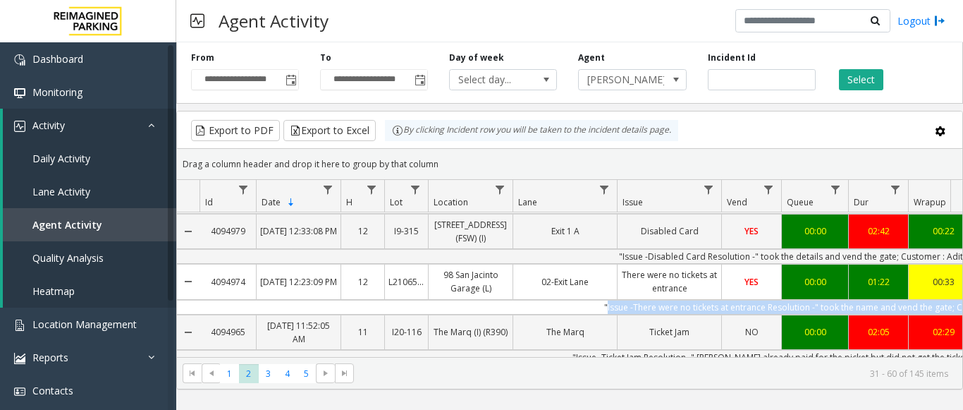
drag, startPoint x: 609, startPoint y: 310, endPoint x: 510, endPoint y: 308, distance: 98.7
click at [510, 308] on td ""Issue -There were no tickets at entrance Resolution -" took the name and vend …" at bounding box center [834, 307] width 1271 height 15
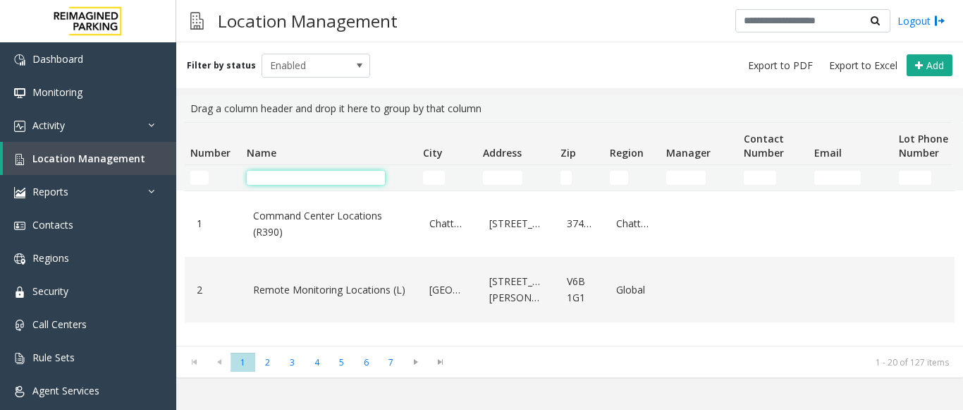
click at [264, 182] on input "Name Filter" at bounding box center [316, 178] width 138 height 14
click at [264, 178] on input "Name Filter" at bounding box center [316, 178] width 138 height 14
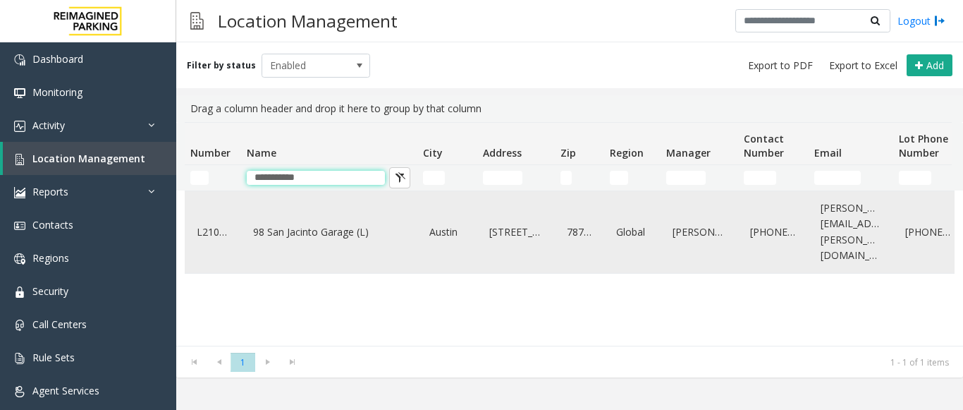
type input "**********"
click at [292, 223] on link "98 San Jacinto Garage (L)" at bounding box center [329, 232] width 159 height 23
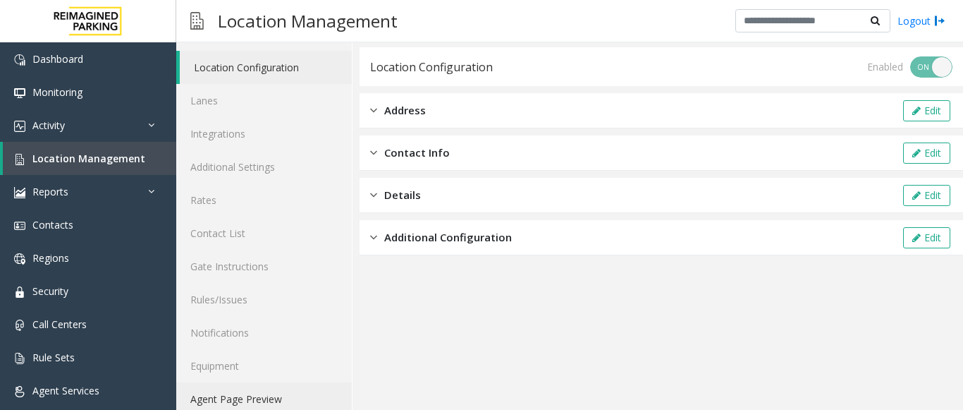
scroll to position [55, 0]
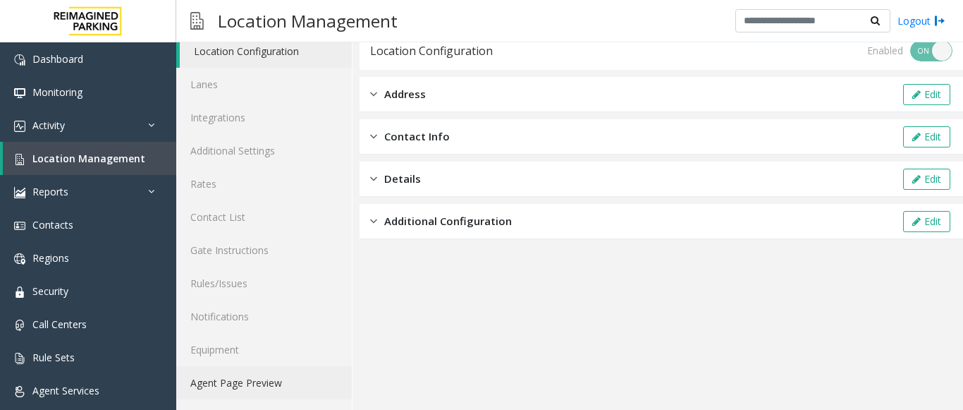
click at [239, 383] on link "Agent Page Preview" at bounding box center [264, 382] width 176 height 33
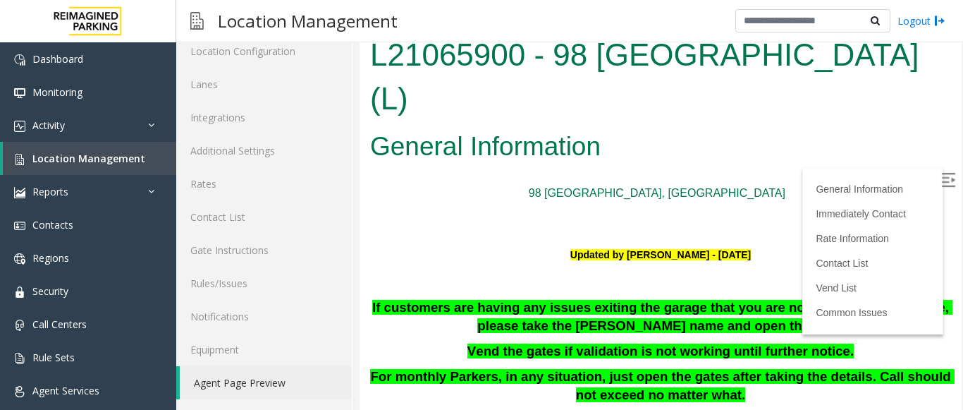
scroll to position [141, 0]
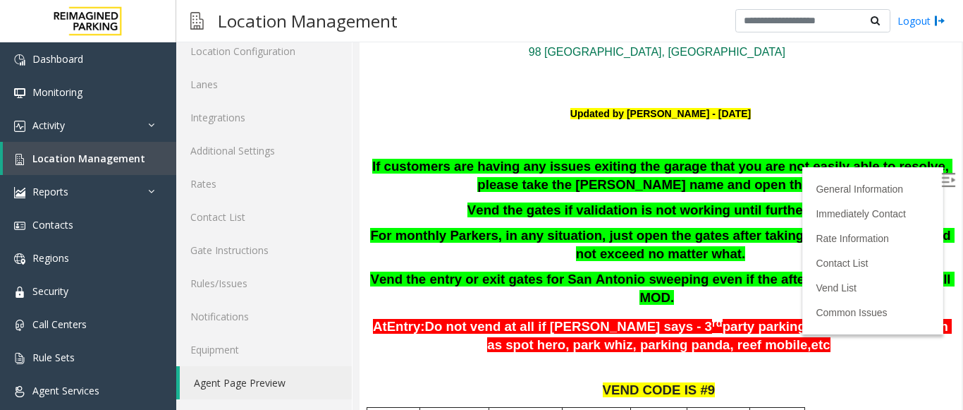
click at [939, 171] on label at bounding box center [949, 181] width 21 height 21
